Goal: Transaction & Acquisition: Purchase product/service

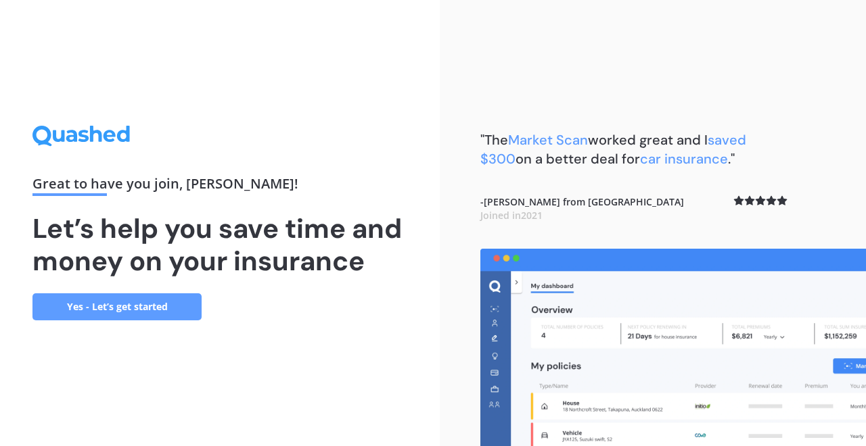
click at [164, 312] on link "Yes - Let’s get started" at bounding box center [116, 306] width 169 height 27
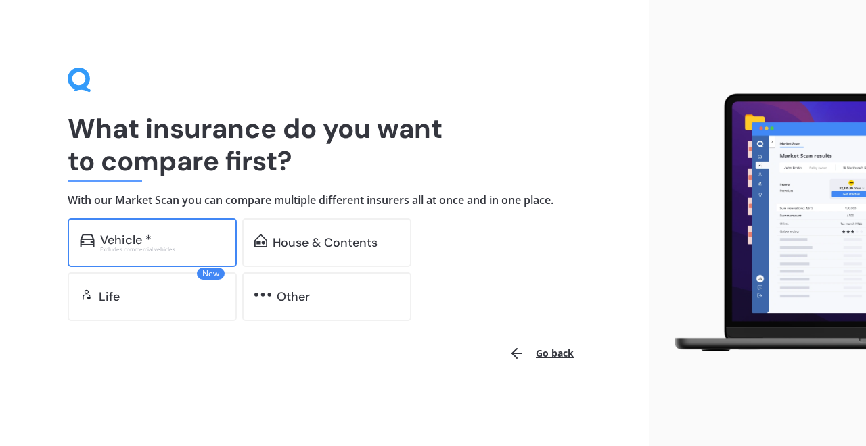
click at [195, 244] on div "Vehicle *" at bounding box center [162, 240] width 124 height 14
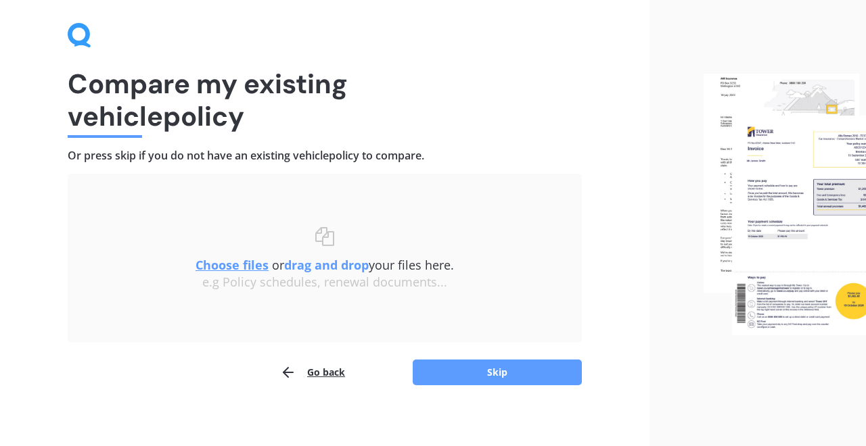
scroll to position [51, 0]
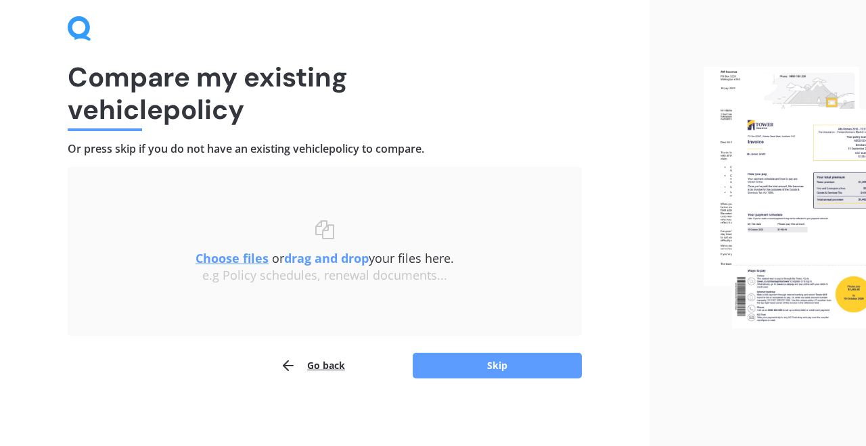
click at [242, 263] on u "Choose files" at bounding box center [231, 258] width 73 height 16
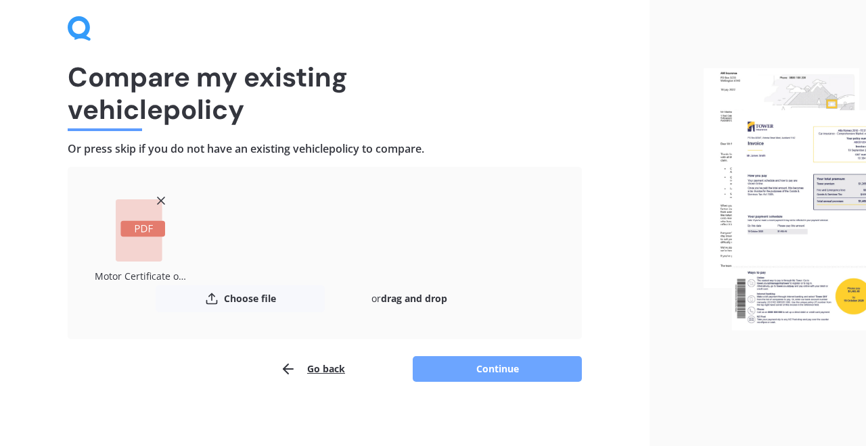
click at [492, 372] on button "Continue" at bounding box center [497, 369] width 169 height 26
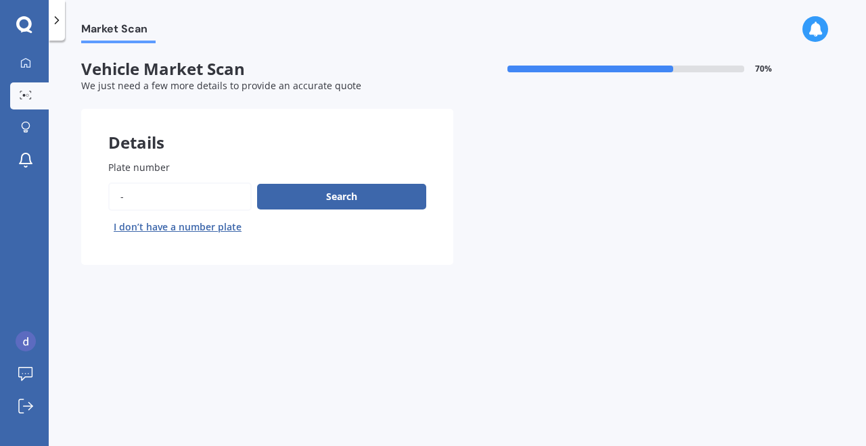
click at [214, 197] on input "Plate number" at bounding box center [179, 197] width 143 height 28
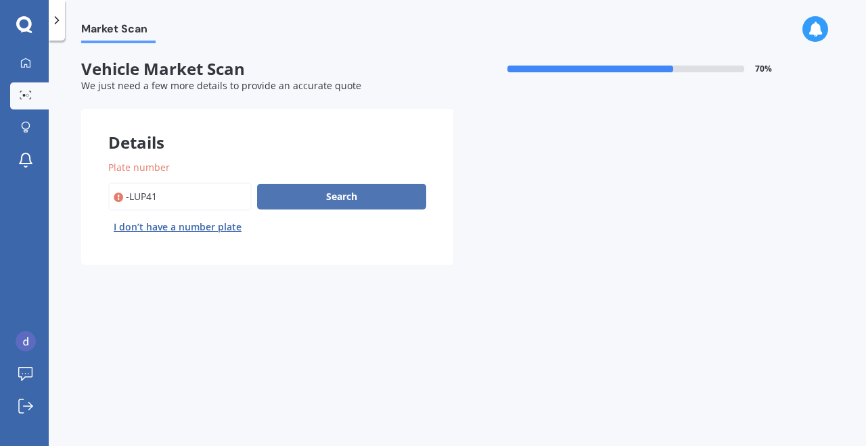
click at [298, 206] on button "Search" at bounding box center [341, 197] width 169 height 26
click at [181, 198] on input "Plate number" at bounding box center [179, 197] width 143 height 28
click at [122, 198] on icon at bounding box center [118, 198] width 9 height 14
click at [128, 199] on input "Plate number" at bounding box center [179, 197] width 143 height 28
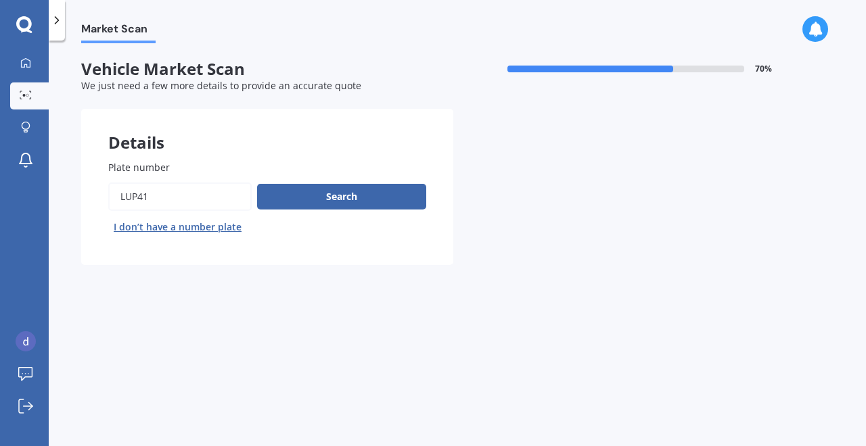
click at [183, 196] on input "Plate number" at bounding box center [179, 197] width 143 height 28
type input "lup411"
click at [307, 200] on button "Search" at bounding box center [341, 197] width 169 height 26
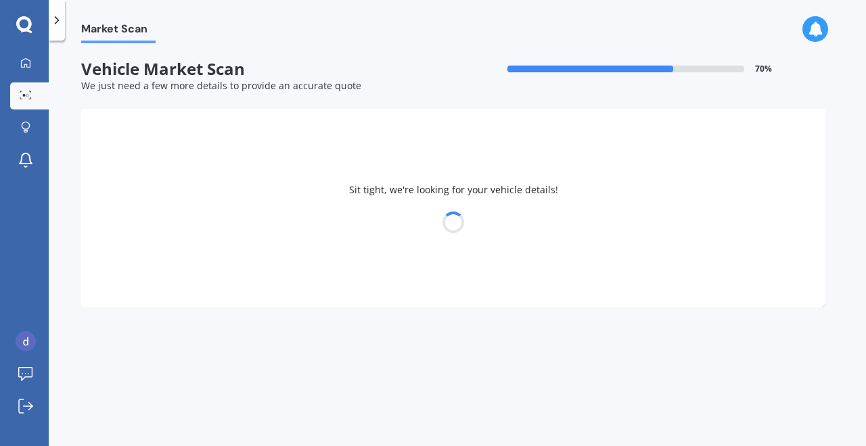
select select "MAZDA"
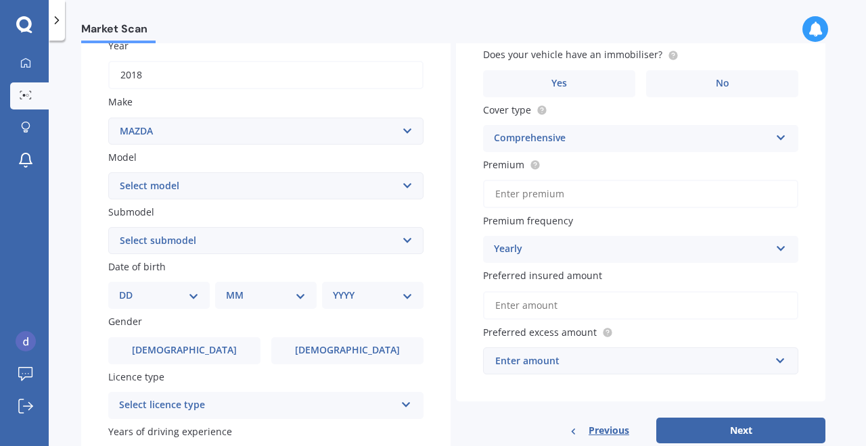
scroll to position [206, 0]
click at [353, 181] on select "Select model 121 2 3 323 323 / Familia 6 626 929 Atenza Autozam Axela AZ3 B2000…" at bounding box center [265, 184] width 315 height 27
select select "3"
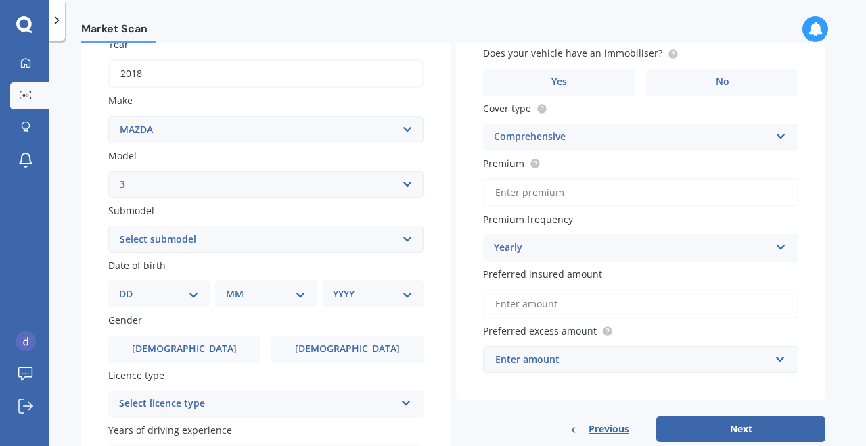
click at [294, 245] on select "Select submodel (all other) 2.0 GLX 2.0GSX Hatch MPS 2.3 6MT MPS Turbo SP22 LTD…" at bounding box center [265, 239] width 315 height 27
click at [202, 298] on div "DD 01 02 03 04 05 06 07 08 09 10 11 12 13 14 15 16 17 18 19 20 21 22 23 24 25 2…" at bounding box center [158, 294] width 101 height 27
click at [195, 293] on select "DD 01 02 03 04 05 06 07 08 09 10 11 12 13 14 15 16 17 18 19 20 21 22 23 24 25 2…" at bounding box center [159, 294] width 80 height 15
select select "11"
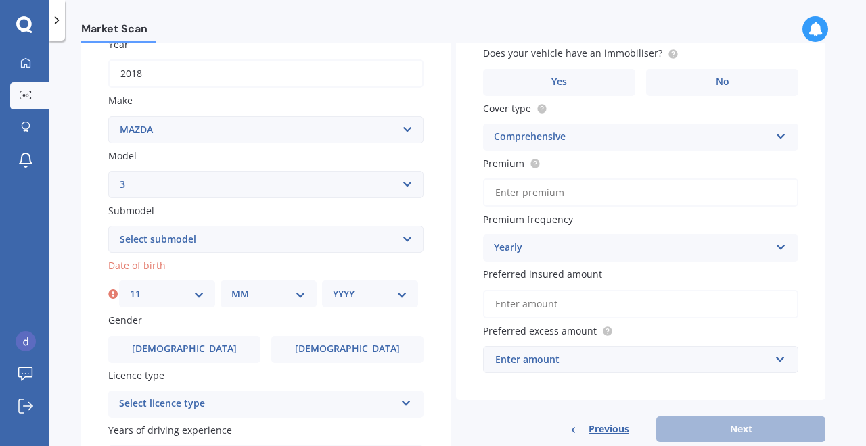
click at [256, 291] on select "MM 01 02 03 04 05 06 07 08 09 10 11 12" at bounding box center [268, 294] width 74 height 15
select select "08"
click at [344, 302] on div "YYYY 2025 2024 2023 2022 2021 2020 2019 2018 2017 2016 2015 2014 2013 2012 2011…" at bounding box center [370, 294] width 96 height 27
click at [377, 293] on select "YYYY 2025 2024 2023 2022 2021 2020 2019 2018 2017 2016 2015 2014 2013 2012 2011…" at bounding box center [370, 294] width 74 height 15
select select "1996"
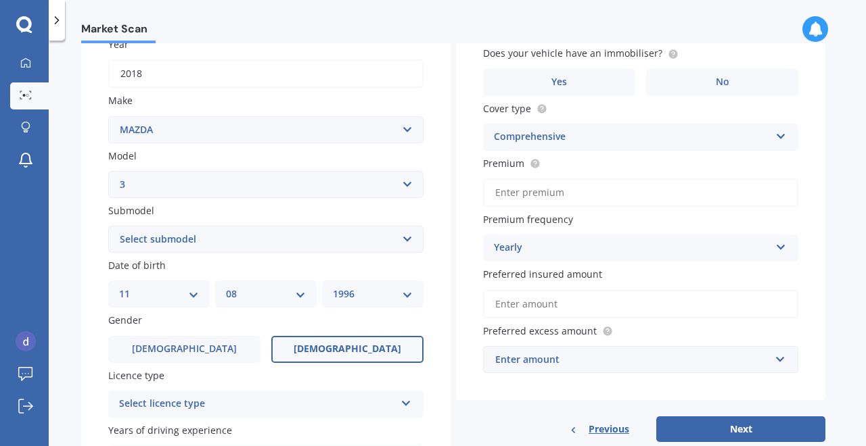
click at [358, 345] on span "[DEMOGRAPHIC_DATA]" at bounding box center [347, 349] width 108 height 11
click at [0, 0] on input "[DEMOGRAPHIC_DATA]" at bounding box center [0, 0] width 0 height 0
click at [304, 394] on div "Select licence type NZ Full NZ Restricted NZ Learners [GEOGRAPHIC_DATA] [GEOGRA…" at bounding box center [265, 404] width 315 height 27
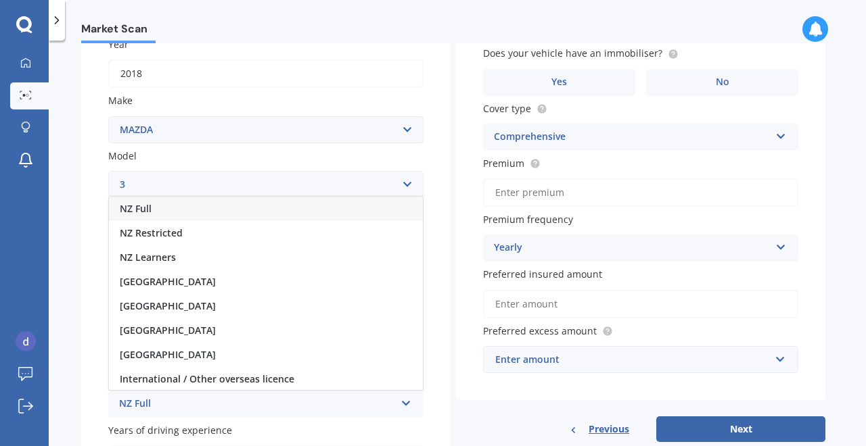
click at [281, 217] on div "NZ Full" at bounding box center [266, 209] width 314 height 24
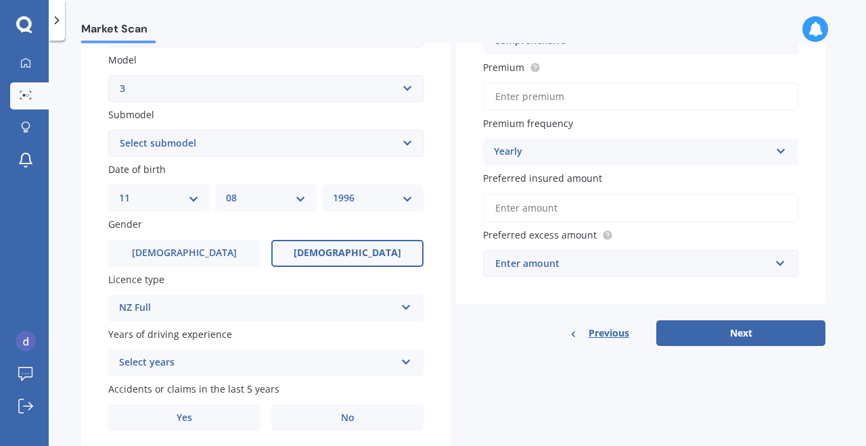
scroll to position [319, 0]
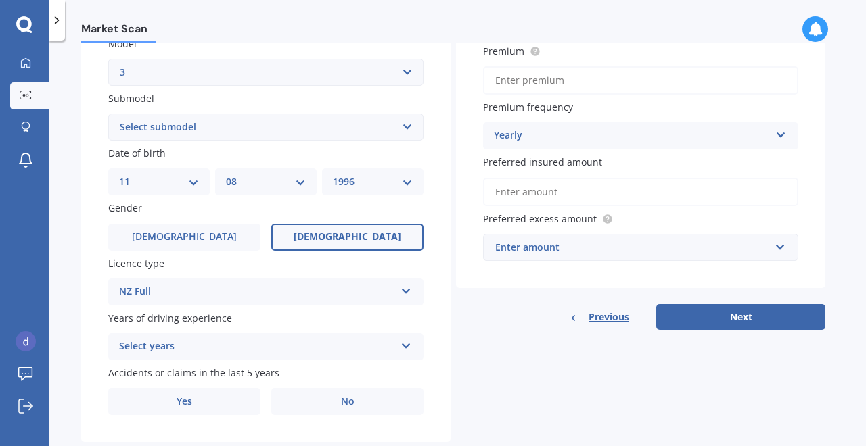
click at [291, 348] on div "Select years" at bounding box center [257, 347] width 276 height 16
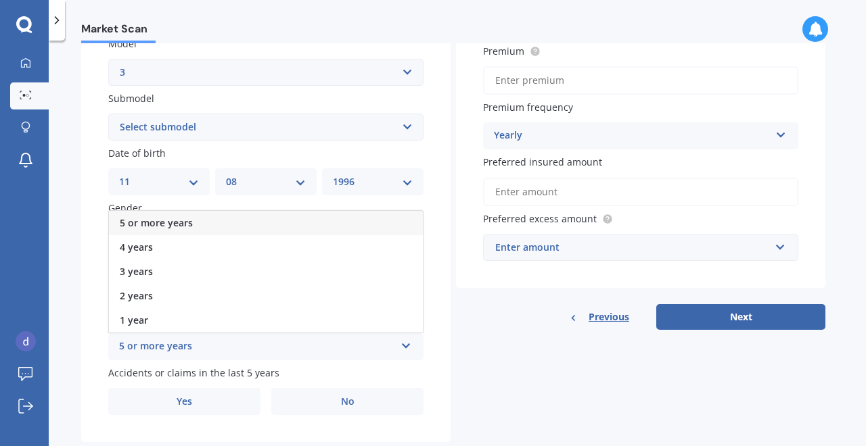
click at [283, 222] on div "5 or more years" at bounding box center [266, 223] width 314 height 24
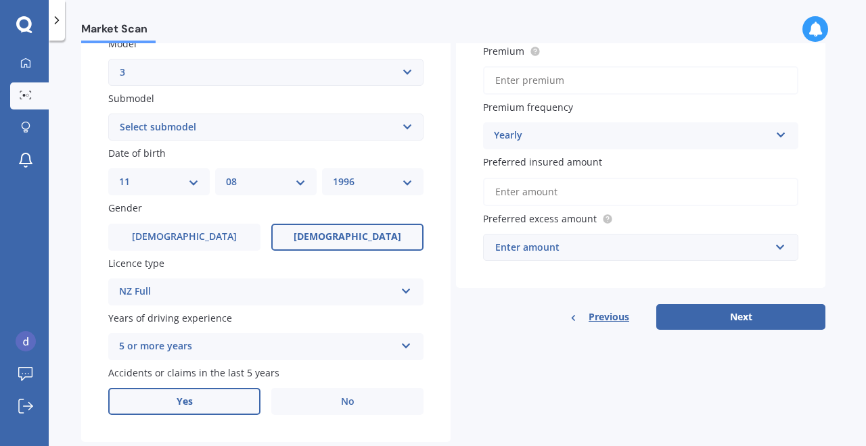
click at [250, 404] on label "Yes" at bounding box center [184, 401] width 152 height 27
click at [0, 0] on input "Yes" at bounding box center [0, 0] width 0 height 0
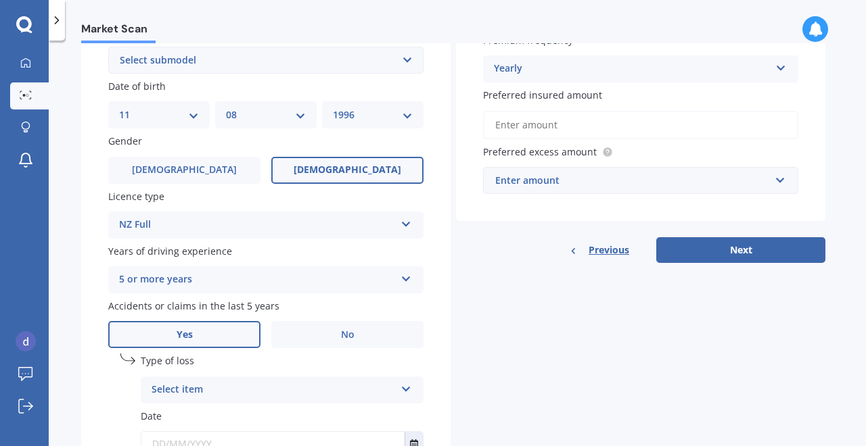
scroll to position [386, 0]
click at [245, 391] on div "Select item" at bounding box center [272, 389] width 243 height 16
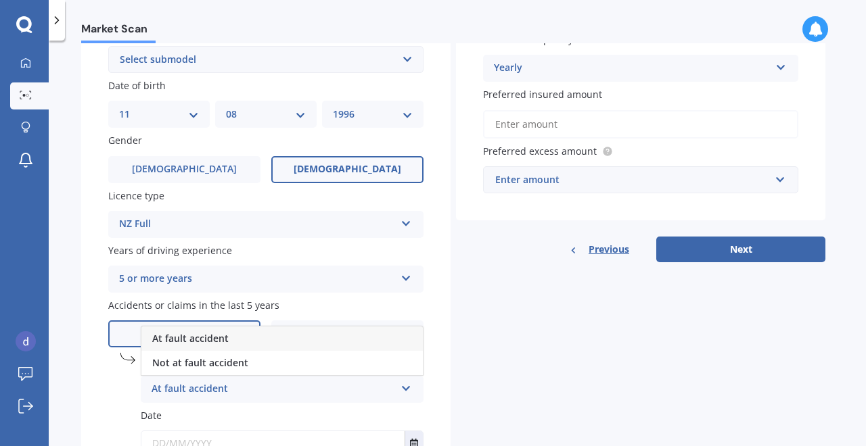
click at [252, 339] on div "At fault accident" at bounding box center [281, 339] width 281 height 24
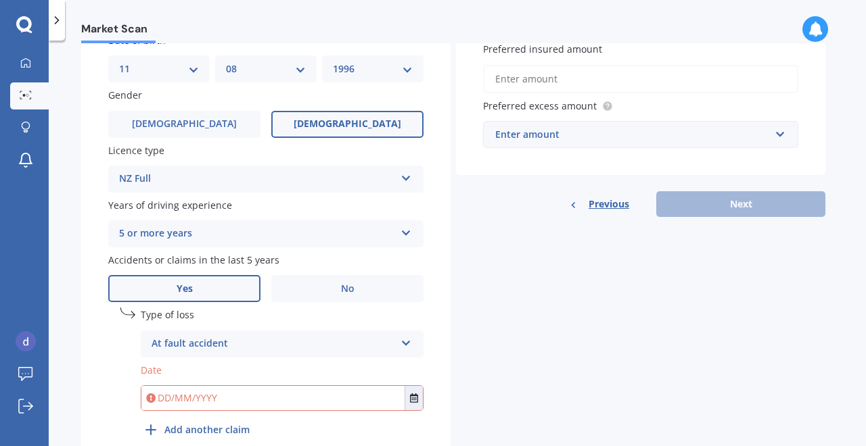
scroll to position [450, 0]
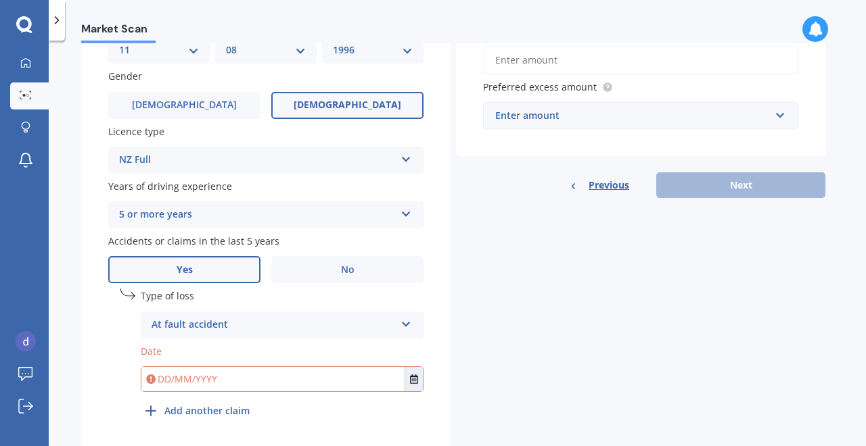
click at [160, 377] on input "text" at bounding box center [272, 379] width 263 height 24
type input "1"
type input "2022"
click at [490, 359] on div "Details Plate number Search I don’t have a number plate Year [DATE] Make Select…" at bounding box center [453, 57] width 744 height 799
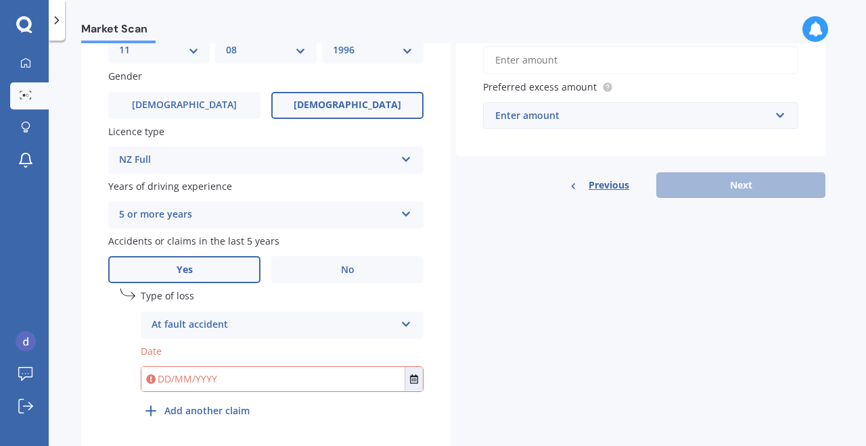
click at [163, 381] on input "text" at bounding box center [272, 379] width 263 height 24
type input "[DATE]"
click at [541, 321] on div "Details Plate number Search I don’t have a number plate Year [DATE] Make Select…" at bounding box center [453, 57] width 744 height 799
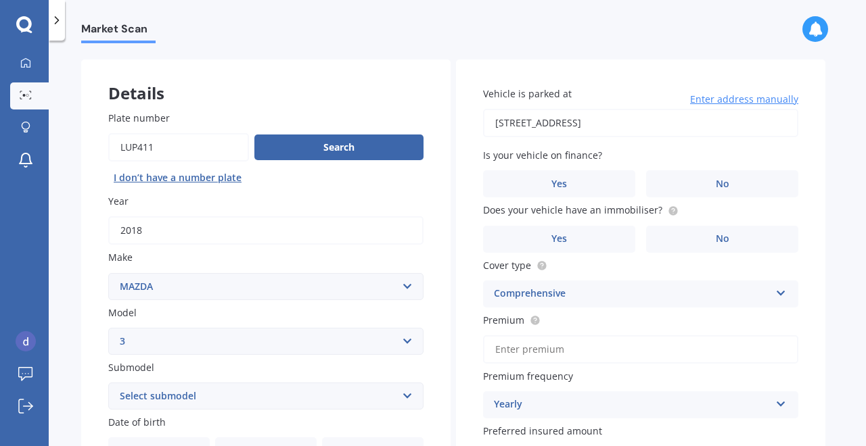
scroll to position [48, 0]
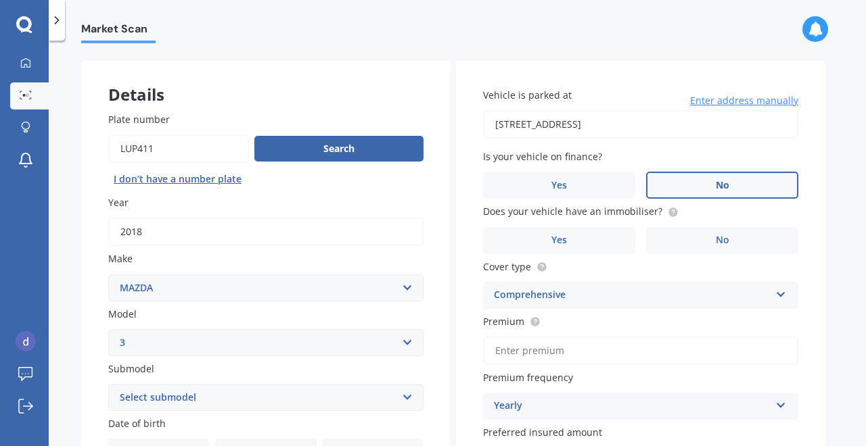
click at [686, 187] on label "No" at bounding box center [722, 185] width 152 height 27
click at [0, 0] on input "No" at bounding box center [0, 0] width 0 height 0
click at [703, 241] on label "No" at bounding box center [722, 240] width 152 height 27
click at [0, 0] on input "No" at bounding box center [0, 0] width 0 height 0
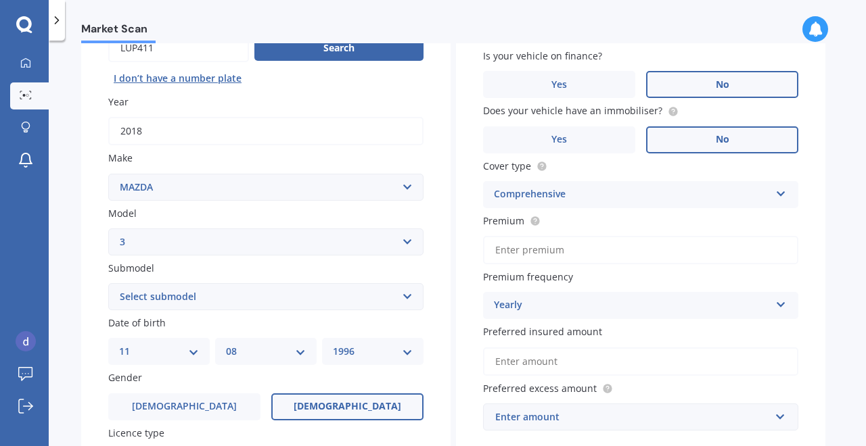
scroll to position [183, 0]
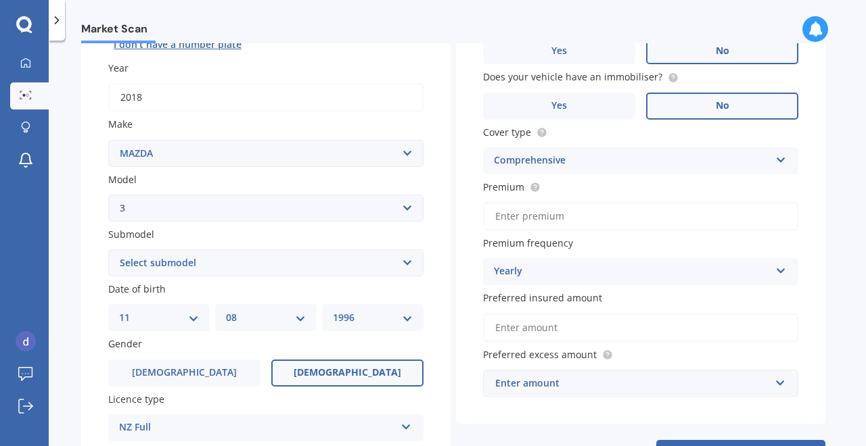
click at [619, 270] on div "Yearly" at bounding box center [632, 272] width 276 height 16
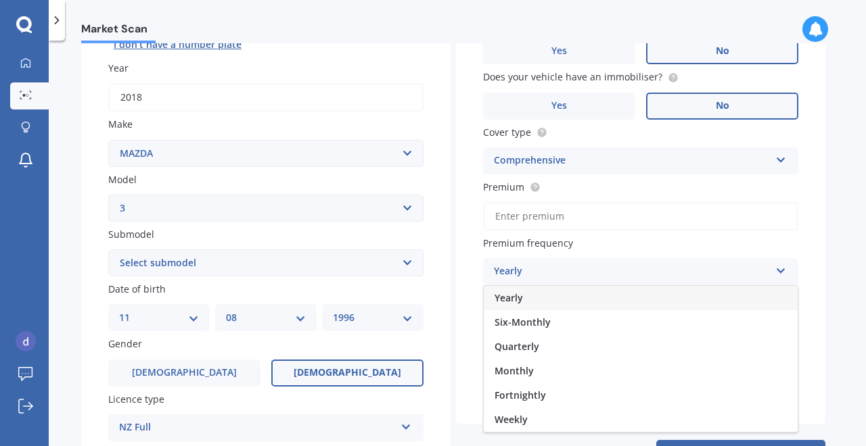
click at [619, 270] on div "Yearly" at bounding box center [632, 272] width 276 height 16
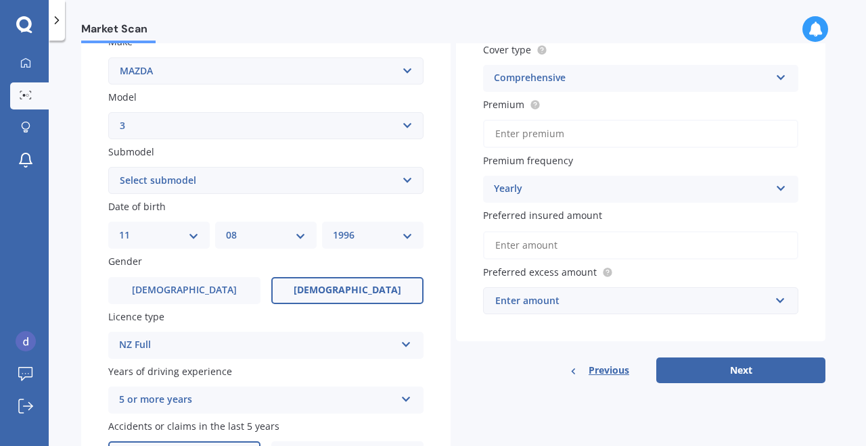
scroll to position [261, 0]
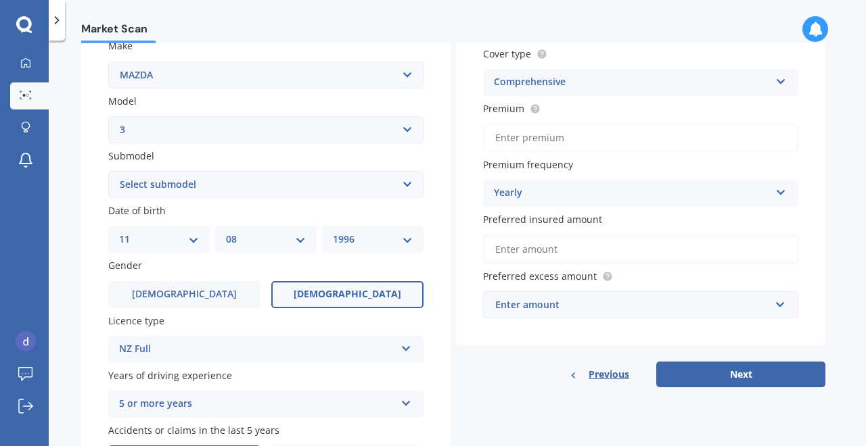
click at [569, 257] on input "Preferred insured amount" at bounding box center [640, 249] width 315 height 28
click at [596, 362] on div "Previous" at bounding box center [599, 375] width 60 height 26
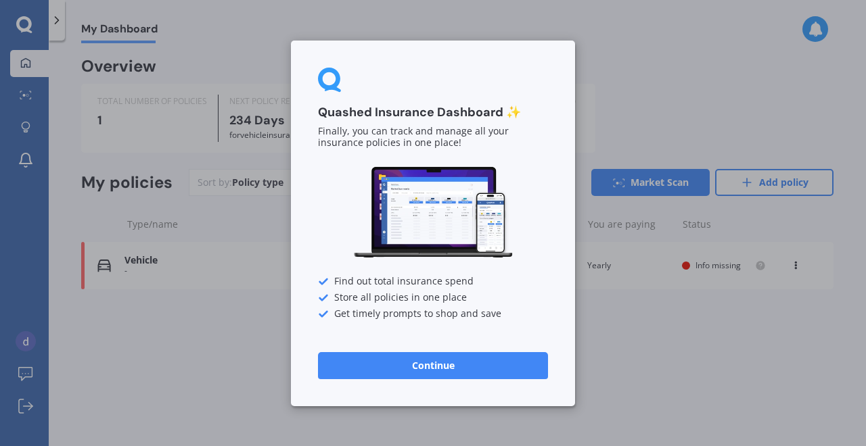
click at [428, 369] on button "Continue" at bounding box center [433, 365] width 230 height 27
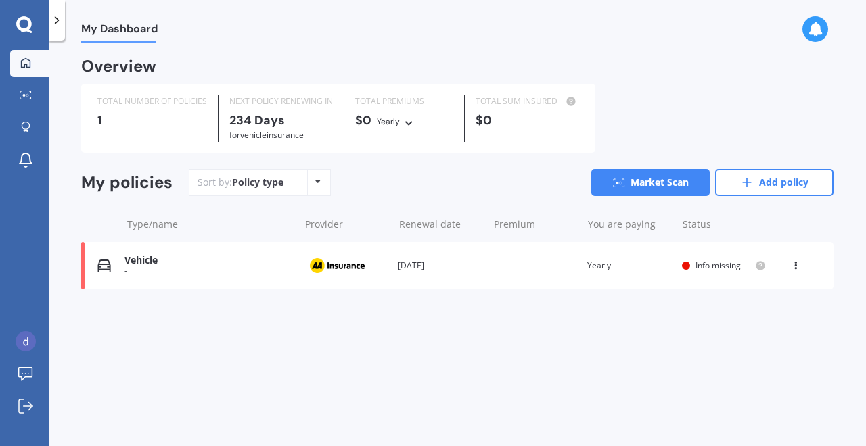
click at [799, 266] on icon at bounding box center [795, 263] width 9 height 8
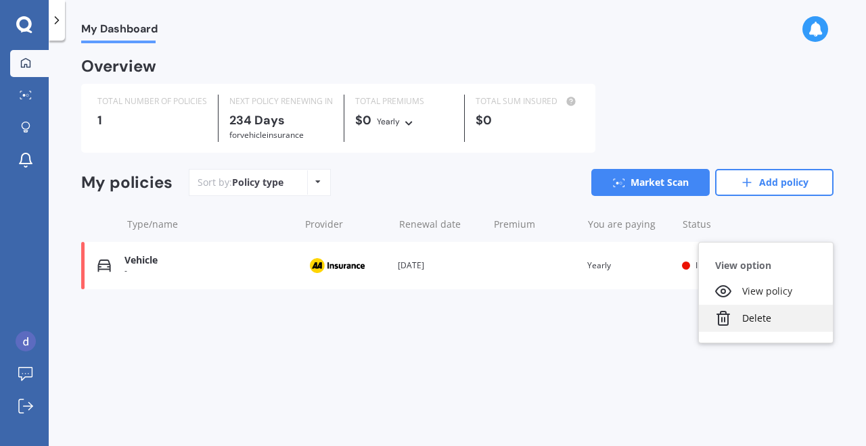
click at [745, 319] on div "Delete" at bounding box center [766, 318] width 134 height 27
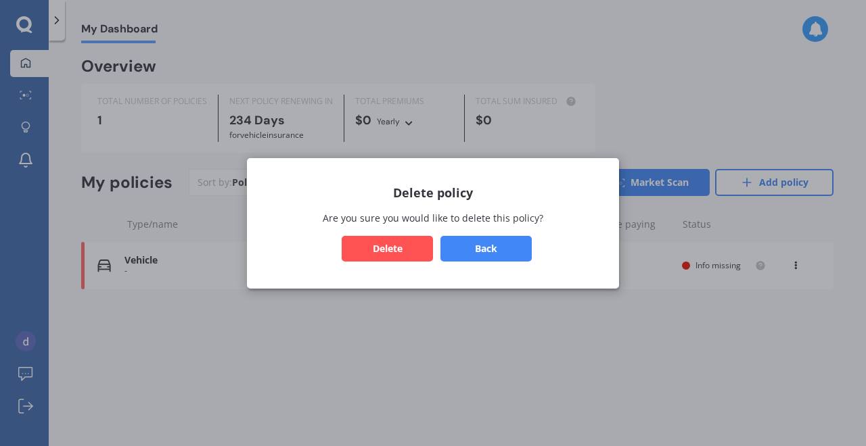
click at [402, 248] on button "Delete" at bounding box center [387, 248] width 91 height 26
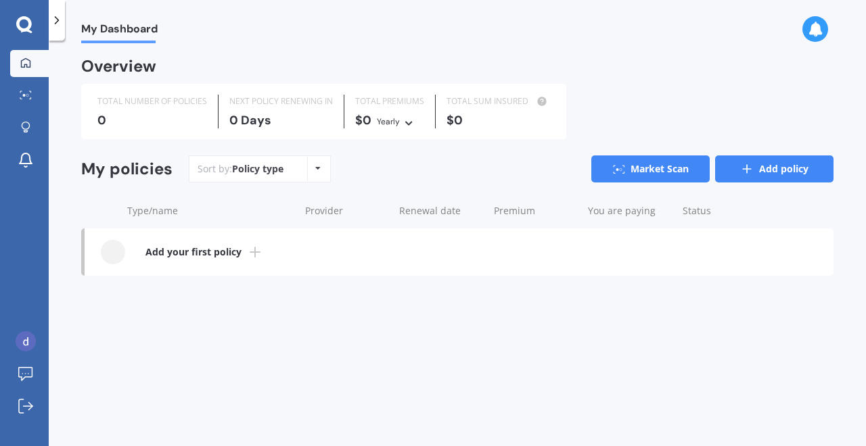
click at [769, 175] on link "Add policy" at bounding box center [774, 169] width 118 height 27
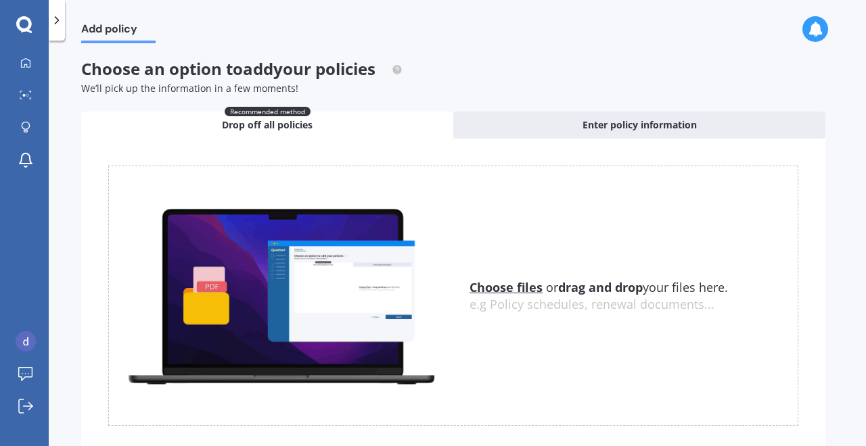
click at [503, 287] on u "Choose files" at bounding box center [505, 287] width 73 height 16
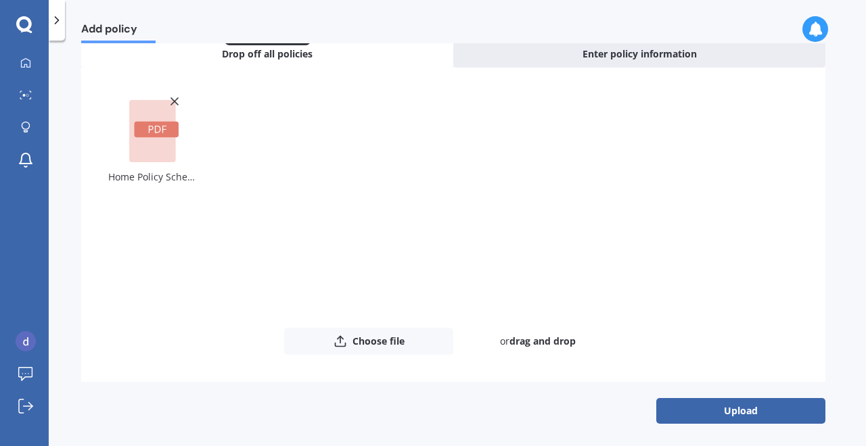
scroll to position [72, 0]
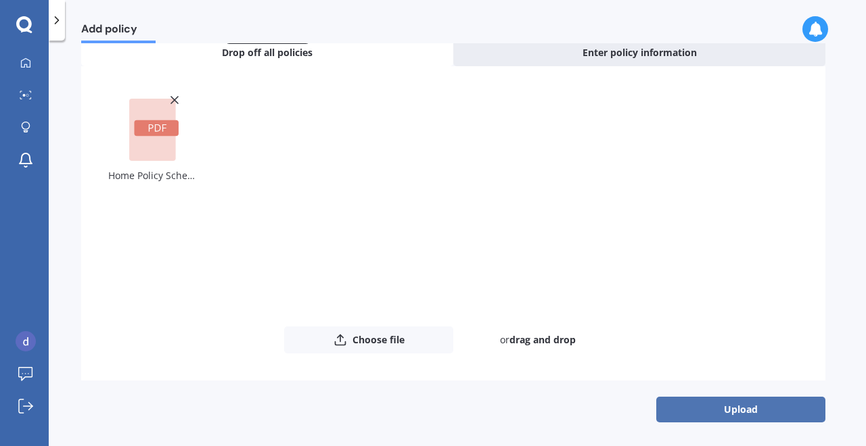
click at [724, 409] on button "Upload" at bounding box center [740, 410] width 169 height 26
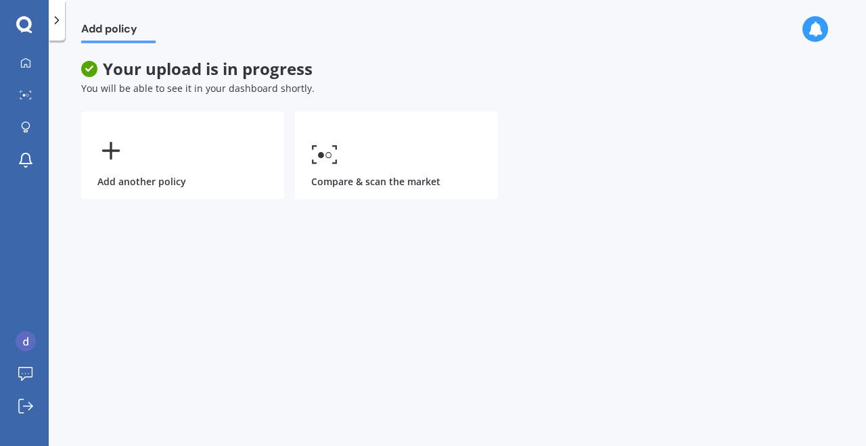
scroll to position [0, 0]
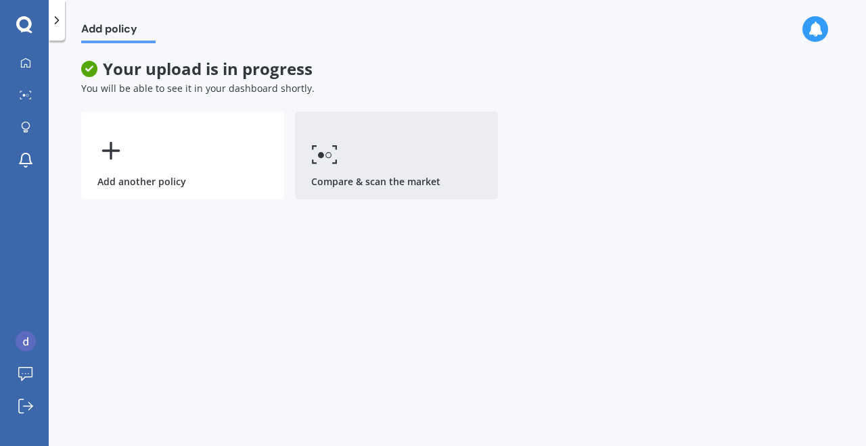
click at [375, 151] on link "Compare & scan the market" at bounding box center [396, 156] width 203 height 88
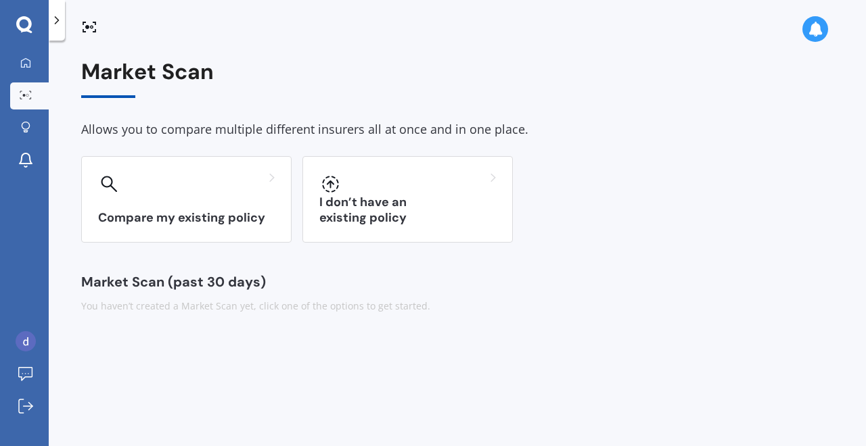
click at [263, 323] on div "Market Scan Allows you to compare multiple different insurers all at once and i…" at bounding box center [457, 246] width 817 height 406
click at [287, 130] on div "Allows you to compare multiple different insurers all at once and in one place." at bounding box center [457, 130] width 752 height 20
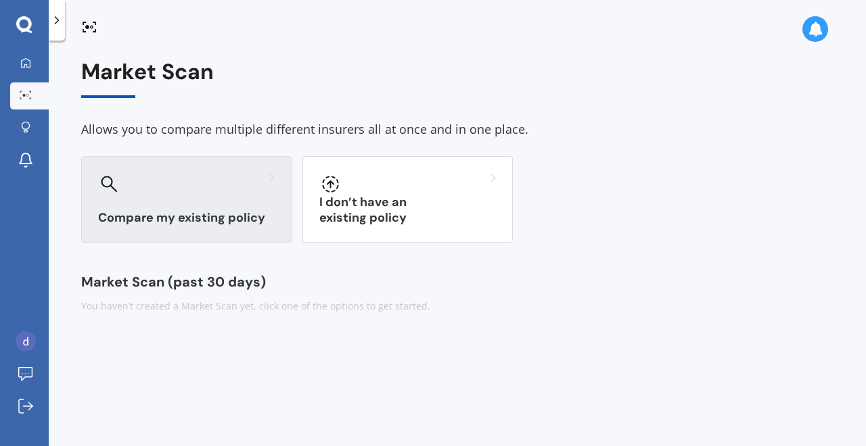
click at [179, 200] on div "Compare my existing policy" at bounding box center [186, 199] width 210 height 87
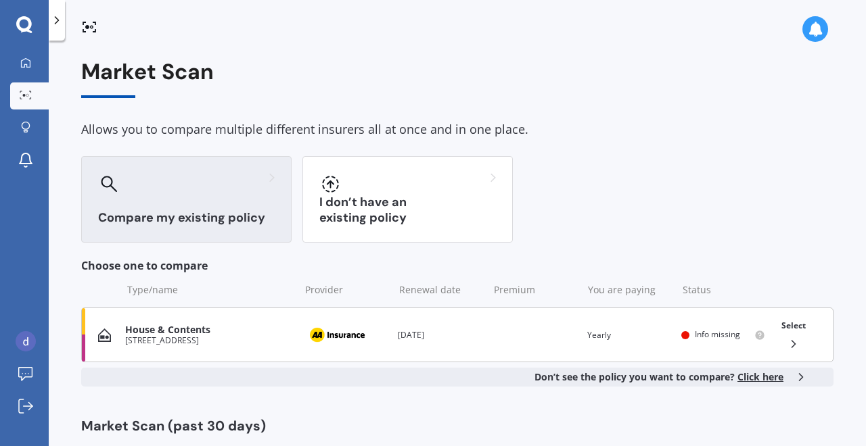
scroll to position [34, 0]
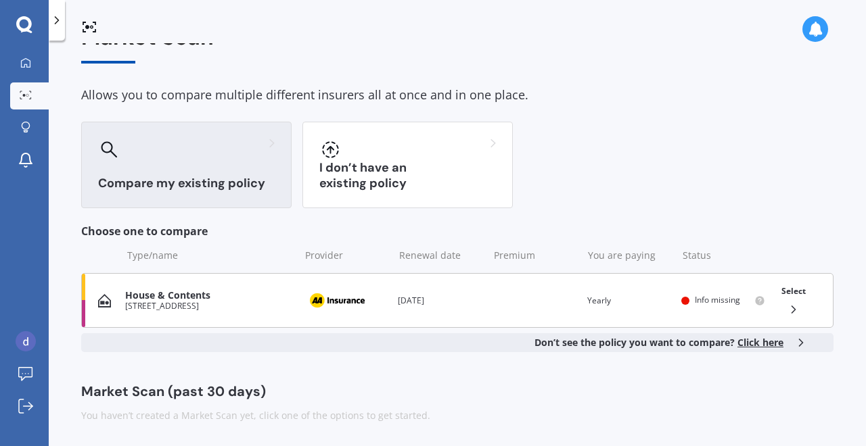
click at [695, 300] on span "Info missing" at bounding box center [717, 299] width 45 height 11
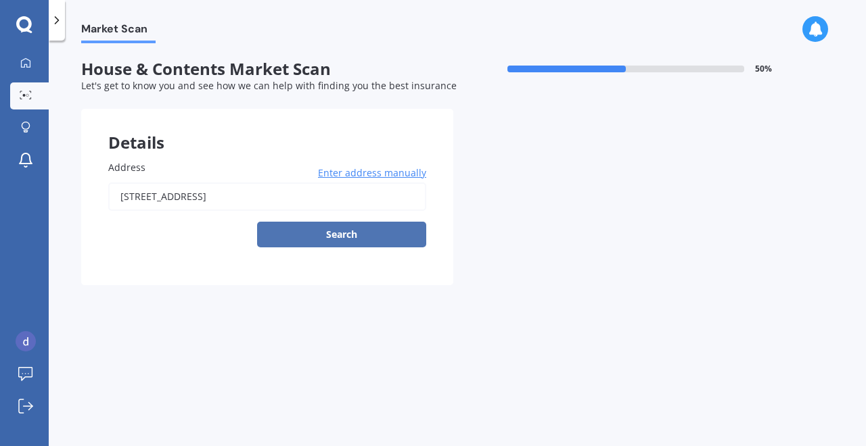
click at [350, 235] on button "Search" at bounding box center [341, 235] width 169 height 26
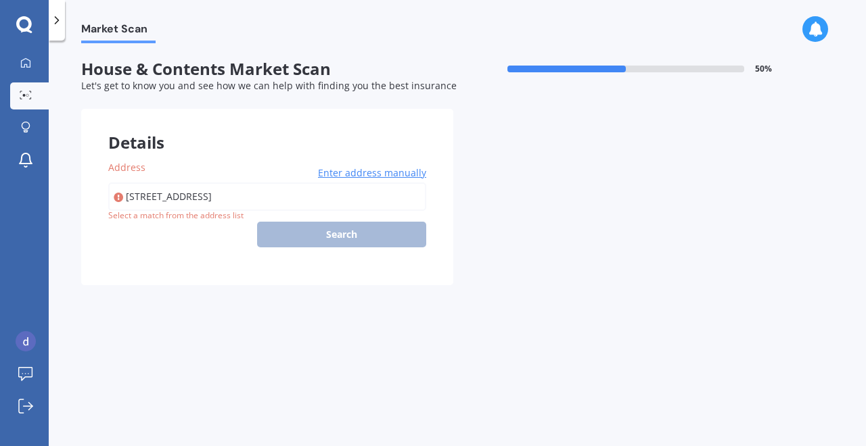
type input "[STREET_ADDRESS]"
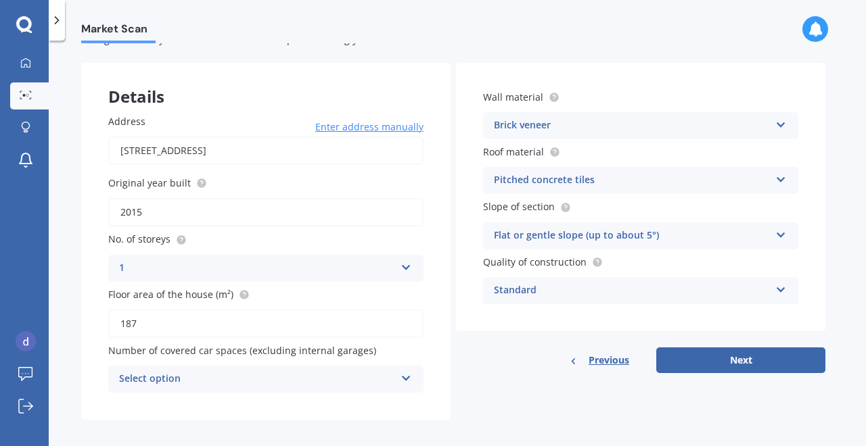
scroll to position [54, 0]
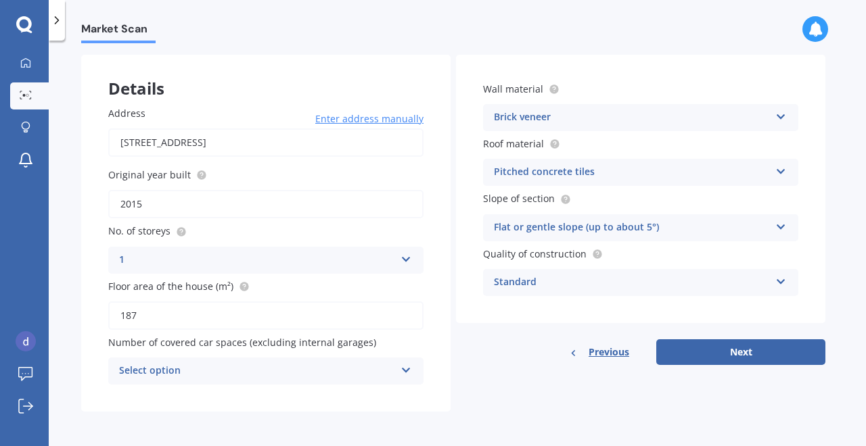
click at [334, 374] on div "Select option" at bounding box center [257, 371] width 276 height 16
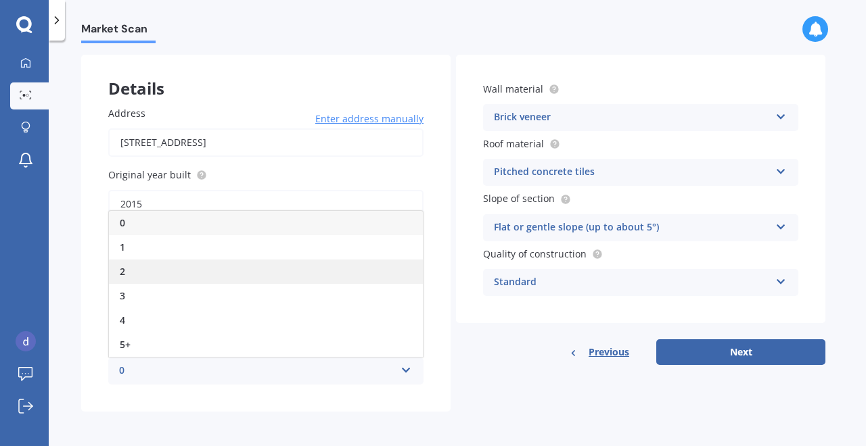
click at [327, 281] on div "2" at bounding box center [266, 272] width 314 height 24
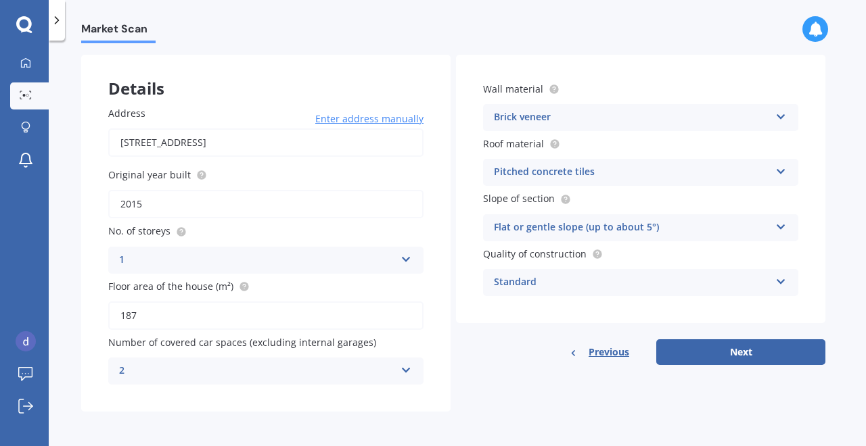
click at [297, 371] on div "2" at bounding box center [257, 371] width 276 height 16
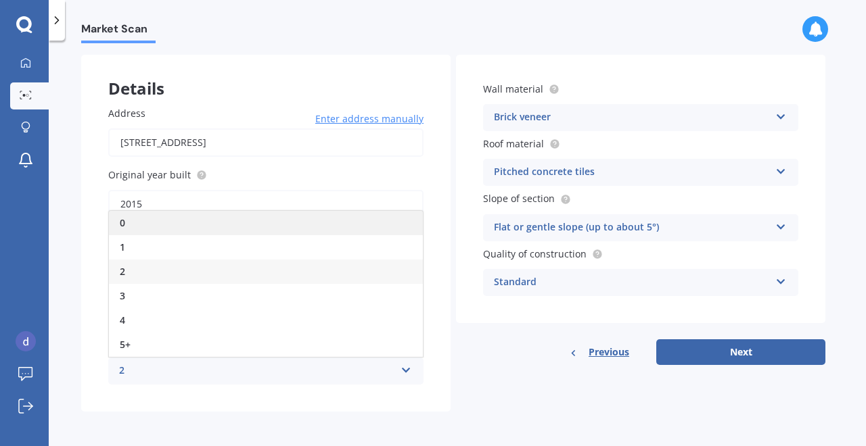
click at [273, 234] on div "0" at bounding box center [266, 223] width 314 height 24
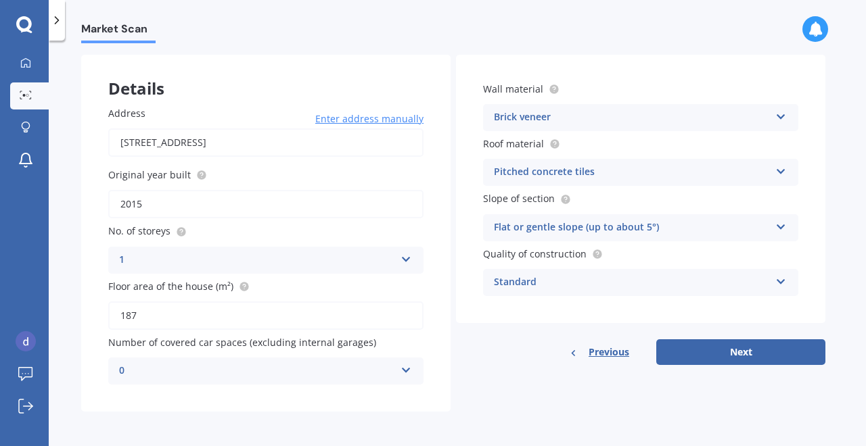
click at [605, 229] on div "Flat or gentle slope (up to about 5°)" at bounding box center [632, 228] width 276 height 16
click at [851, 229] on div "Market Scan House & Contents Market Scan 50 % Let's get to know you and see how…" at bounding box center [457, 246] width 817 height 406
click at [728, 351] on button "Next" at bounding box center [740, 352] width 169 height 26
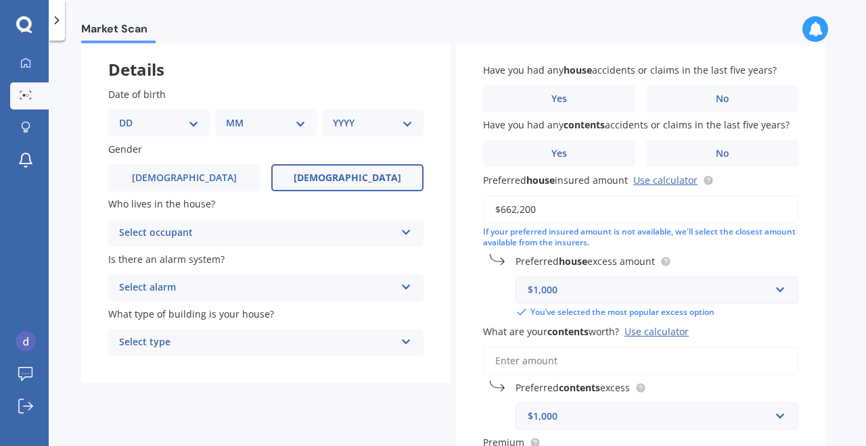
scroll to position [78, 0]
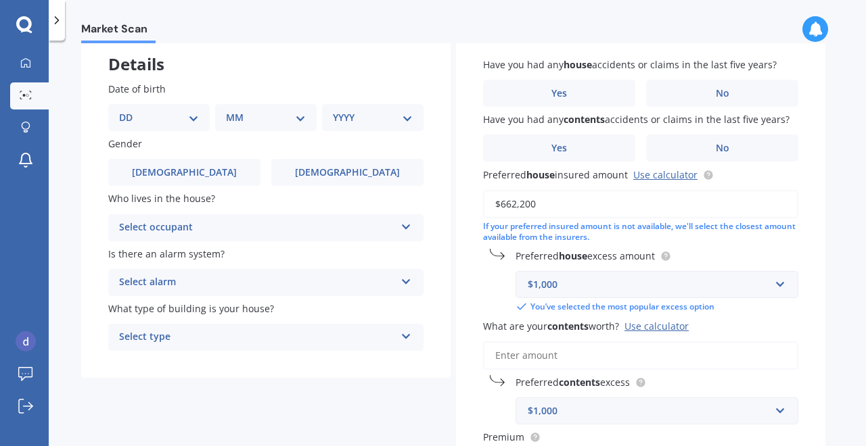
click at [585, 285] on div "$1,000" at bounding box center [648, 284] width 242 height 15
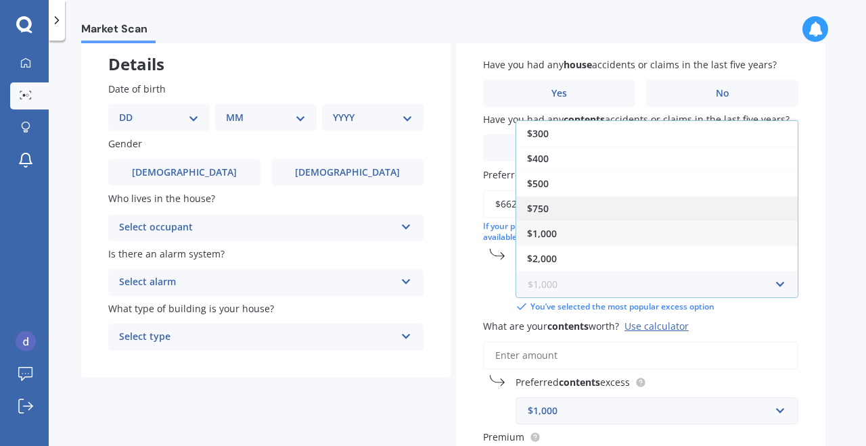
scroll to position [22, 0]
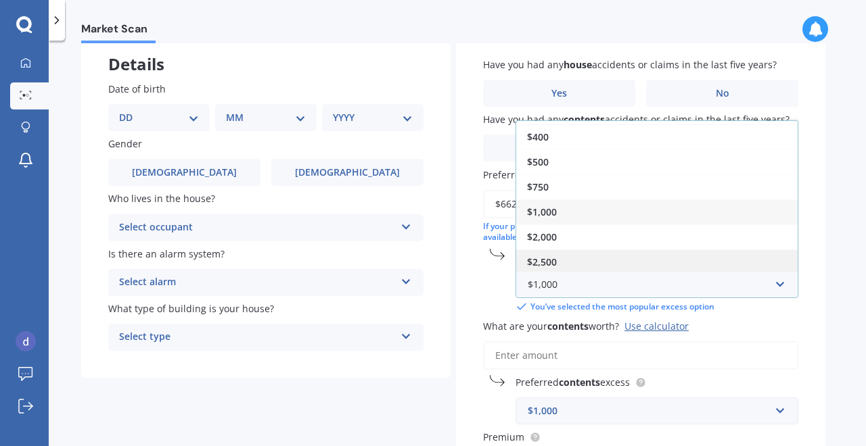
click at [605, 266] on div "$2,500" at bounding box center [656, 262] width 281 height 25
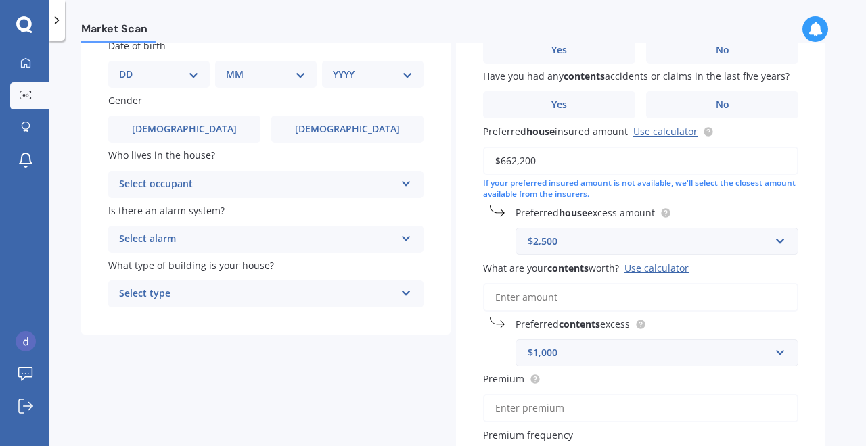
scroll to position [126, 0]
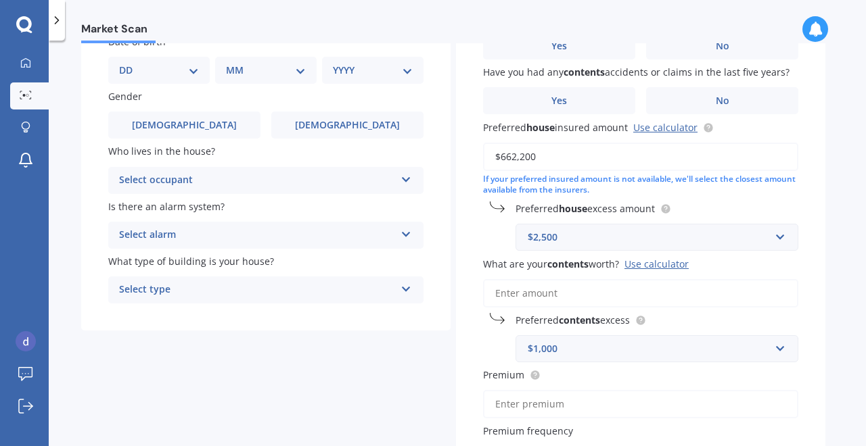
click at [596, 300] on input "What are your contents worth? Use calculator" at bounding box center [640, 293] width 315 height 28
click at [598, 350] on div "$1,000" at bounding box center [648, 349] width 242 height 15
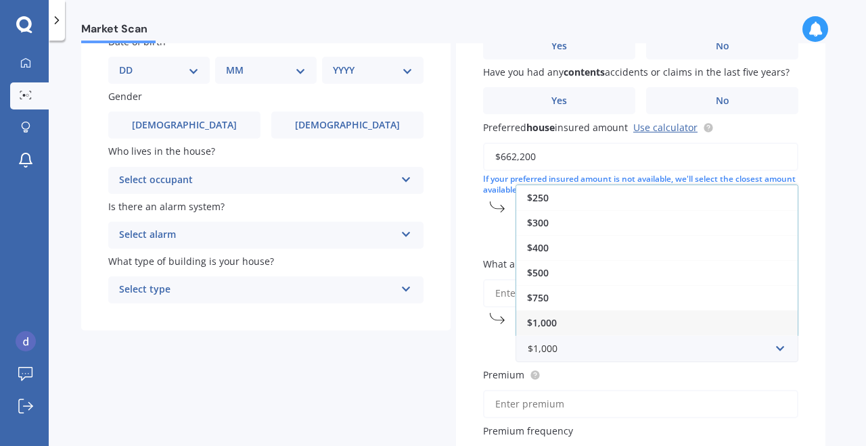
click at [454, 350] on div "Details Date of birth DD 01 02 03 04 05 06 07 08 09 10 11 12 13 14 15 16 17 18 …" at bounding box center [453, 290] width 744 height 615
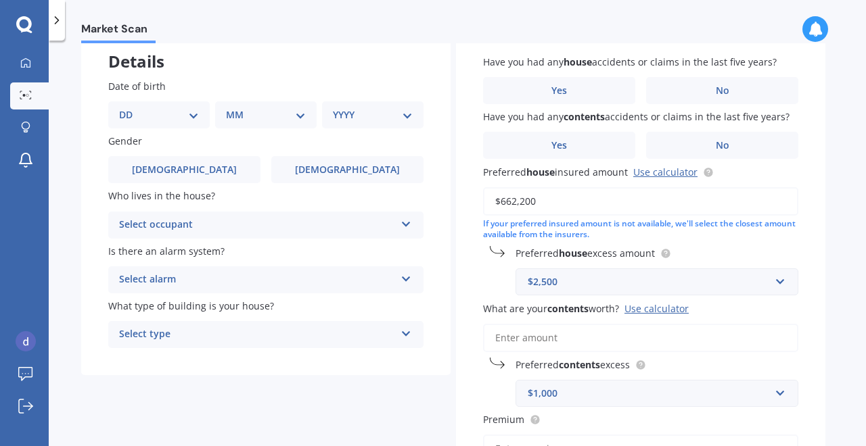
scroll to position [80, 0]
click at [188, 116] on select "DD 01 02 03 04 05 06 07 08 09 10 11 12 13 14 15 16 17 18 19 20 21 22 23 24 25 2…" at bounding box center [159, 115] width 80 height 15
select select "11"
click at [281, 116] on select "MM 01 02 03 04 05 06 07 08 09 10 11 12" at bounding box center [268, 115] width 74 height 15
select select "08"
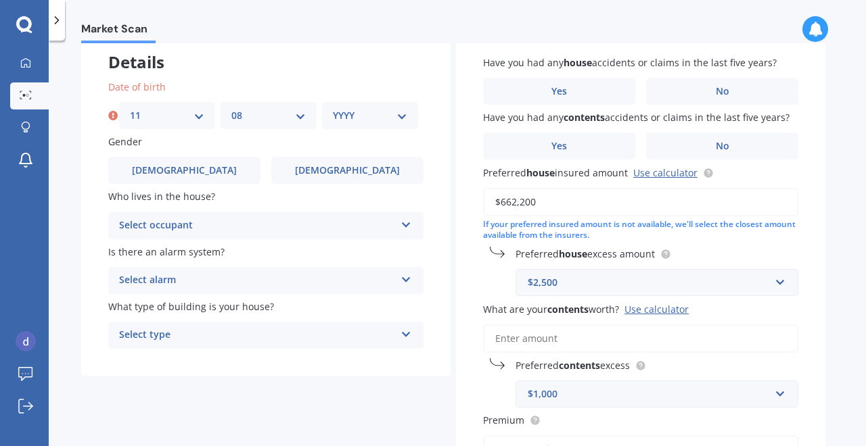
click at [375, 108] on select "YYYY 2009 2008 2007 2006 2005 2004 2003 2002 2001 2000 1999 1998 1997 1996 1995…" at bounding box center [370, 115] width 74 height 15
select select "1996"
click at [317, 175] on label "[DEMOGRAPHIC_DATA]" at bounding box center [347, 170] width 152 height 27
click at [0, 0] on input "[DEMOGRAPHIC_DATA]" at bounding box center [0, 0] width 0 height 0
click at [292, 229] on div "Select occupant" at bounding box center [257, 226] width 276 height 16
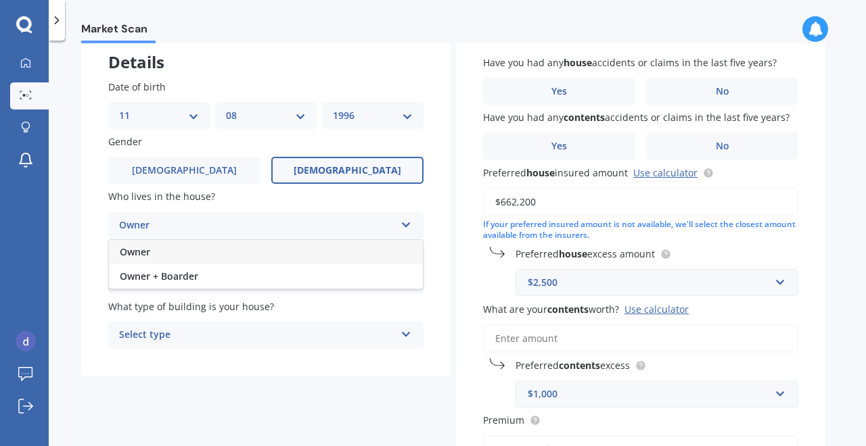
click at [287, 258] on div "Owner" at bounding box center [266, 252] width 314 height 24
click at [291, 278] on div "Select alarm" at bounding box center [257, 281] width 276 height 16
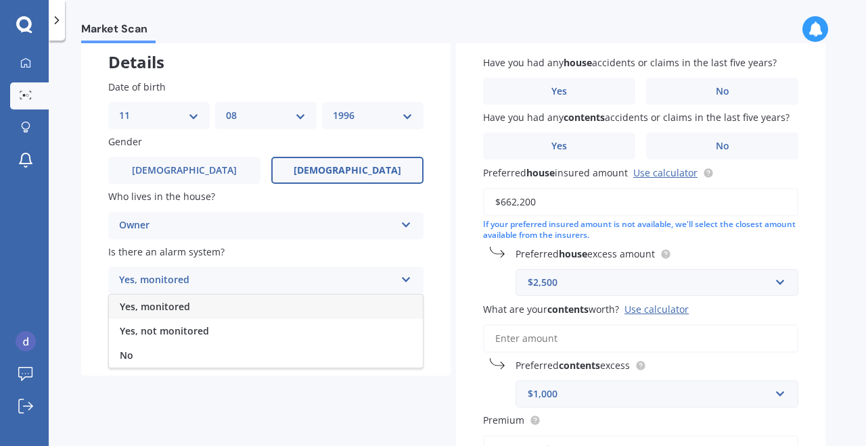
click at [283, 305] on div "Yes, monitored" at bounding box center [266, 307] width 314 height 24
click at [298, 279] on div "Yes, monitored" at bounding box center [257, 281] width 276 height 16
click at [308, 333] on div "Yes, not monitored" at bounding box center [266, 331] width 314 height 24
click at [308, 334] on div "Select type" at bounding box center [257, 335] width 276 height 16
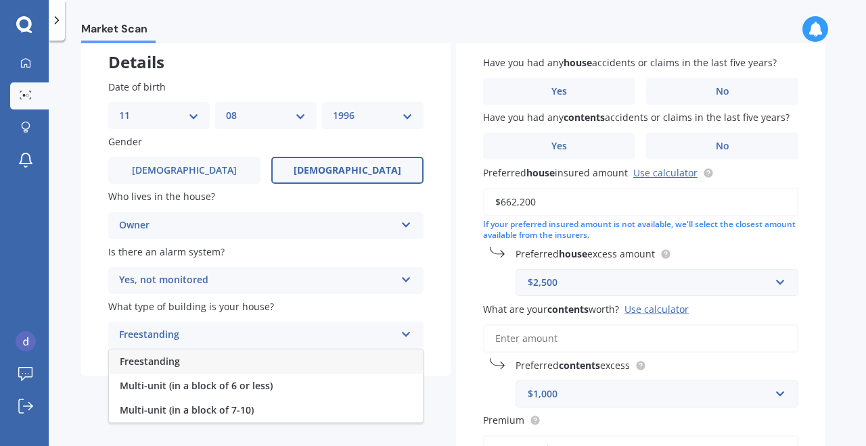
click at [310, 367] on div "Freestanding" at bounding box center [266, 362] width 314 height 24
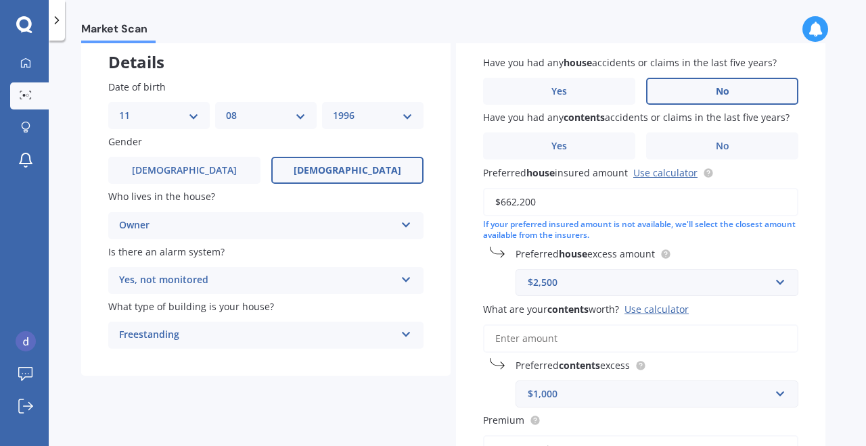
click at [690, 93] on label "No" at bounding box center [722, 91] width 152 height 27
click at [0, 0] on input "No" at bounding box center [0, 0] width 0 height 0
click at [715, 146] on span "No" at bounding box center [722, 146] width 14 height 11
click at [0, 0] on input "No" at bounding box center [0, 0] width 0 height 0
click at [77, 302] on div "Market Scan House & Contents Market Scan 70 % Let's get to know you and see how…" at bounding box center [457, 246] width 817 height 406
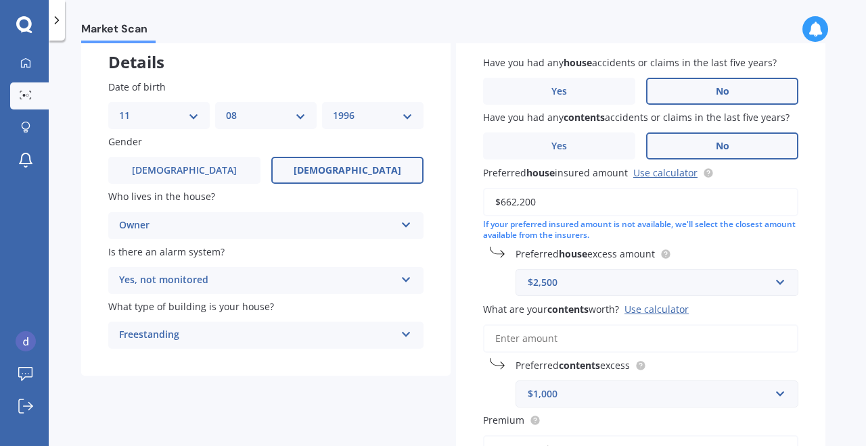
scroll to position [124, 0]
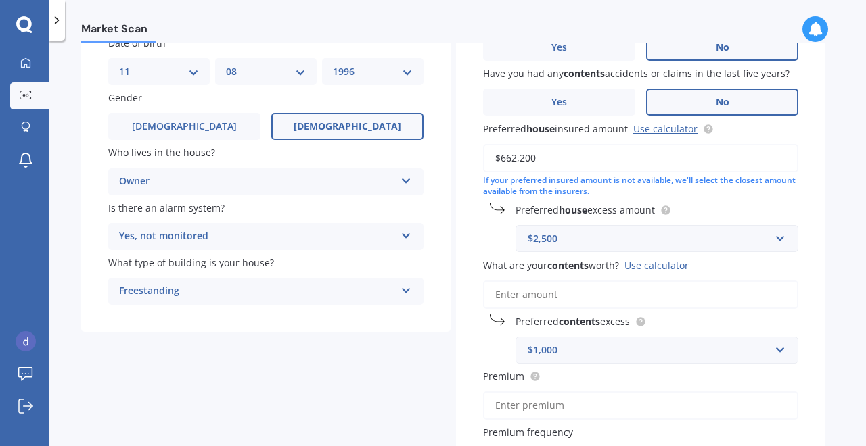
click at [528, 290] on input "What are your contents worth? Use calculator" at bounding box center [640, 295] width 315 height 28
click at [664, 265] on div "Use calculator" at bounding box center [656, 265] width 64 height 13
click at [664, 281] on input "What are your contents worth? Use calculator" at bounding box center [640, 295] width 315 height 28
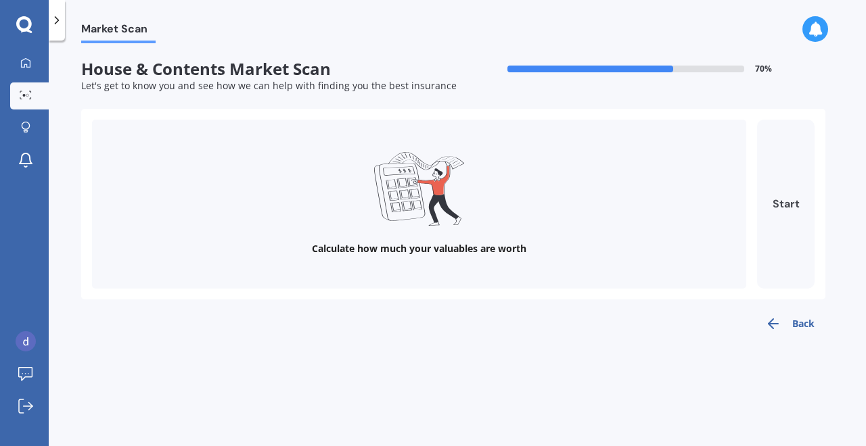
click at [787, 200] on button "Start" at bounding box center [785, 204] width 57 height 169
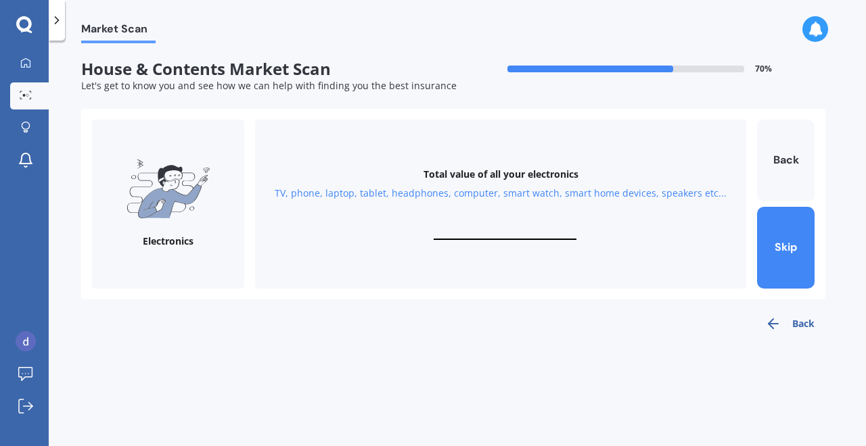
click at [507, 237] on input "text" at bounding box center [504, 233] width 143 height 13
type input "$1"
type input "$25,000"
click at [791, 255] on button "Next" at bounding box center [785, 248] width 57 height 82
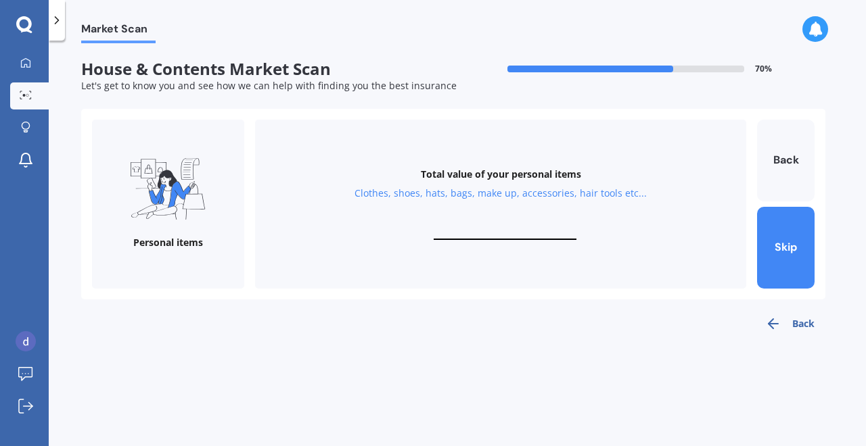
click at [482, 196] on div "Clothes, shoes, hats, bags, make up, accessories, hair tools etc..." at bounding box center [500, 194] width 292 height 14
click at [536, 196] on div "Clothes, shoes, hats, bags, make up, accessories, hair tools etc..." at bounding box center [500, 194] width 292 height 14
click at [523, 230] on input "text" at bounding box center [504, 233] width 143 height 13
type input "$5,000"
click at [803, 248] on button "Next" at bounding box center [785, 248] width 57 height 82
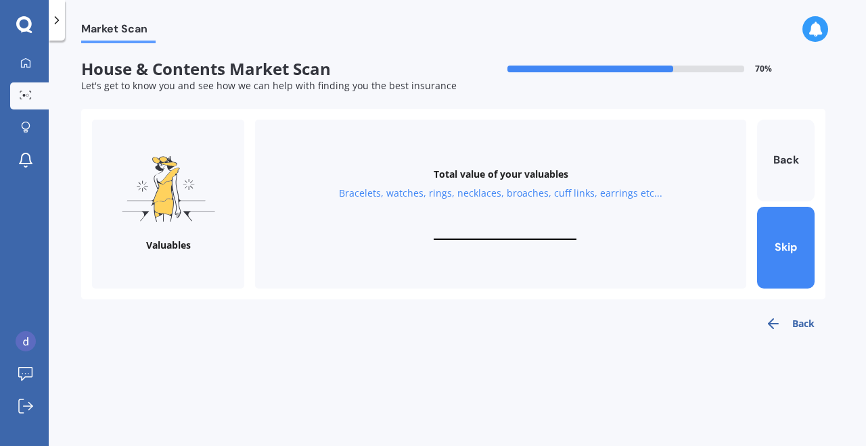
click at [512, 234] on input "text" at bounding box center [504, 233] width 143 height 13
type input "$1,000"
click at [773, 240] on button "Next" at bounding box center [785, 248] width 57 height 82
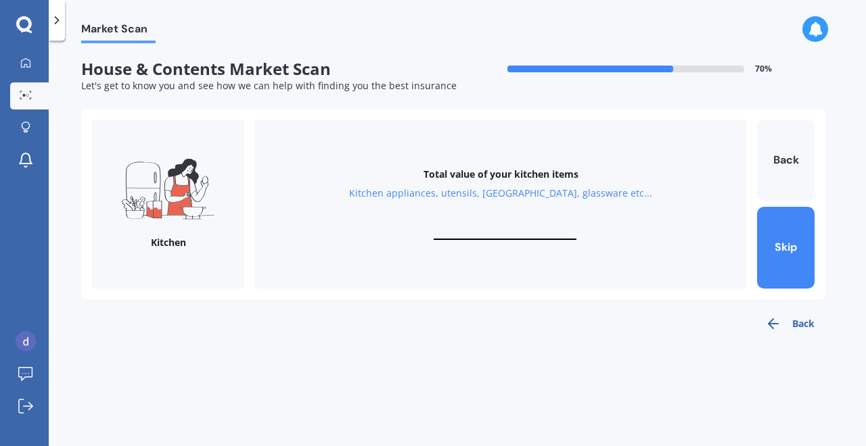
click at [496, 231] on input "text" at bounding box center [504, 233] width 143 height 13
type input "$500"
click at [786, 248] on button "Next" at bounding box center [785, 248] width 57 height 82
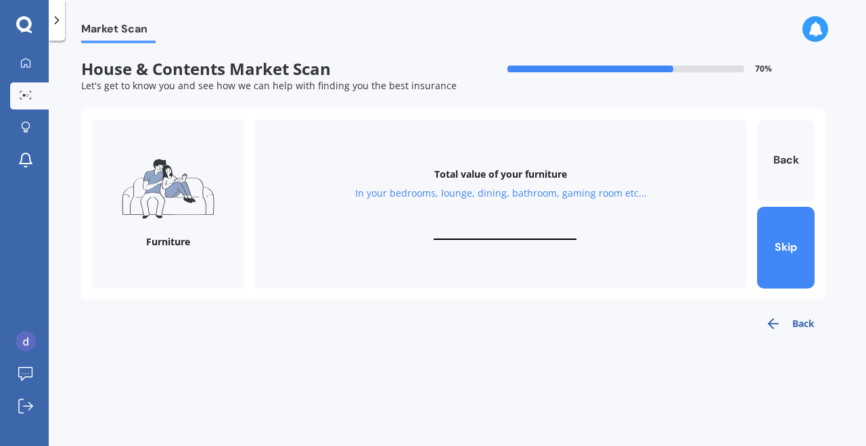
click at [506, 225] on div "Total value of your furniture In your bedrooms, lounge, dining, bathroom, gamin…" at bounding box center [500, 204] width 491 height 169
click at [504, 228] on input "text" at bounding box center [504, 233] width 143 height 13
type input "$10,000"
click at [790, 257] on button "Next" at bounding box center [785, 248] width 57 height 82
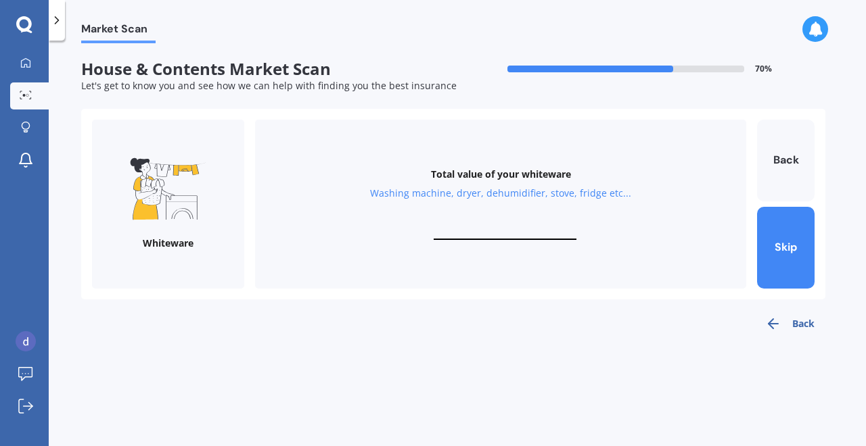
click at [513, 229] on input "text" at bounding box center [504, 233] width 143 height 13
click at [779, 254] on button "Skip" at bounding box center [785, 248] width 57 height 82
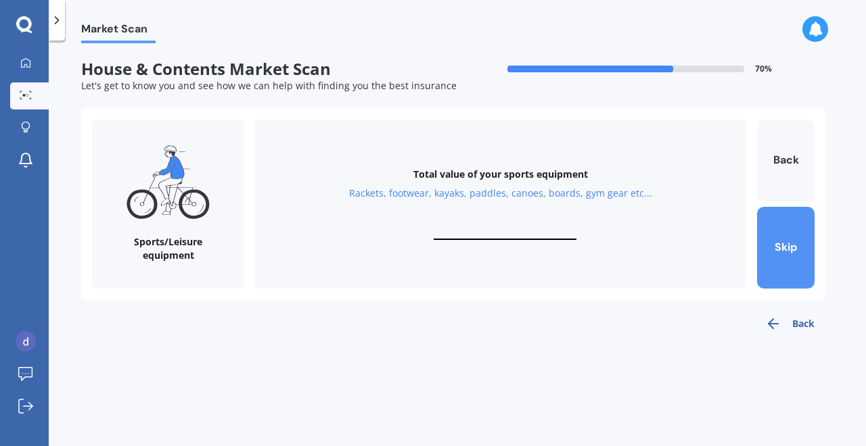
click at [808, 248] on button "Skip" at bounding box center [785, 248] width 57 height 82
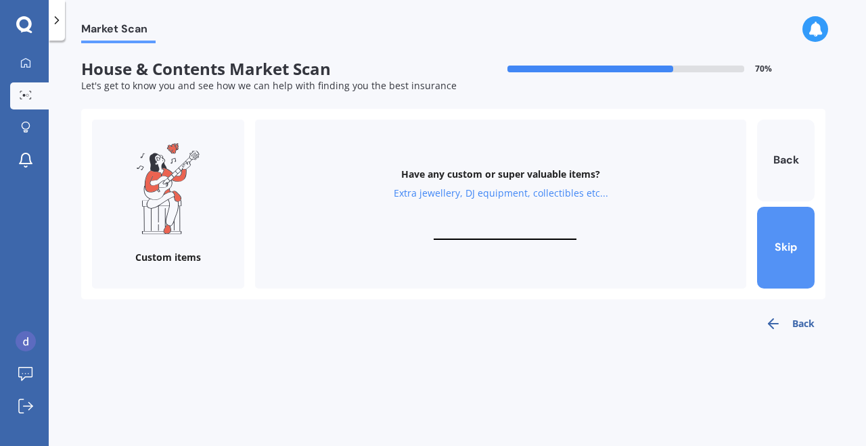
click at [808, 248] on button "Skip" at bounding box center [785, 248] width 57 height 82
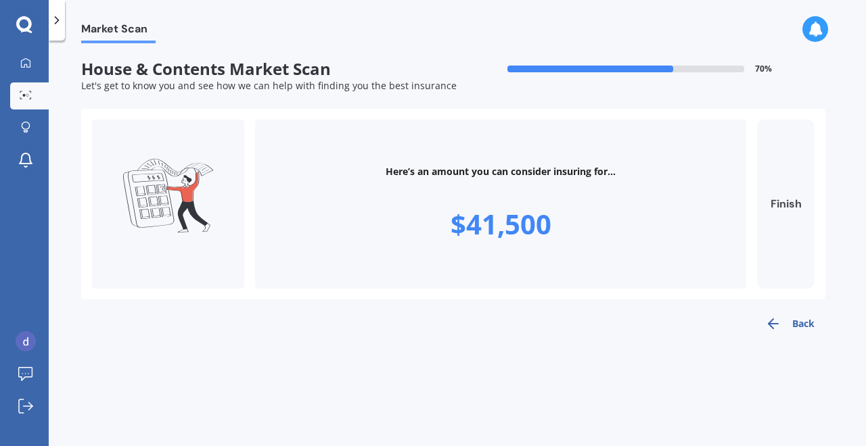
click at [797, 215] on button "Finish" at bounding box center [785, 204] width 57 height 169
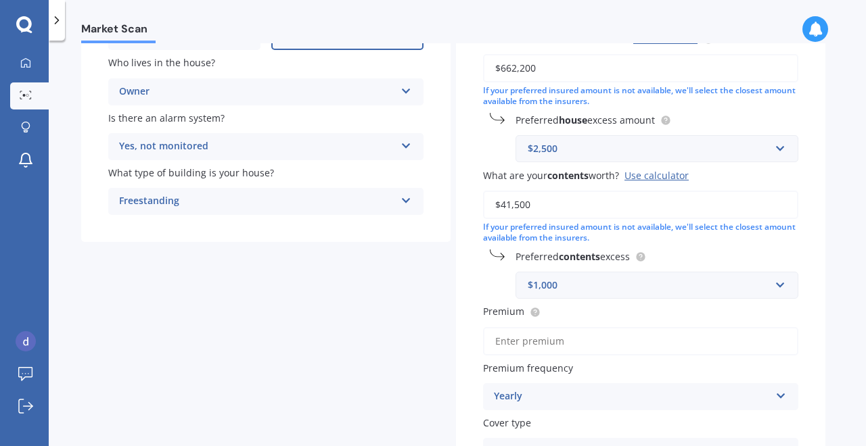
scroll to position [208, 0]
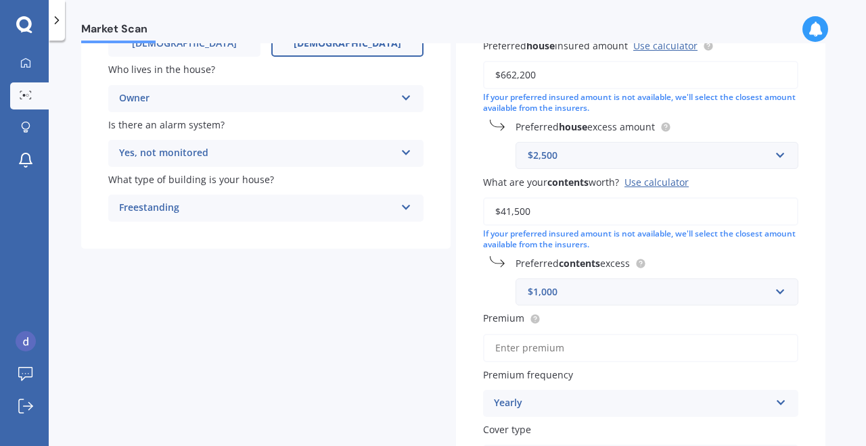
click at [534, 213] on input "$41,500" at bounding box center [640, 211] width 315 height 28
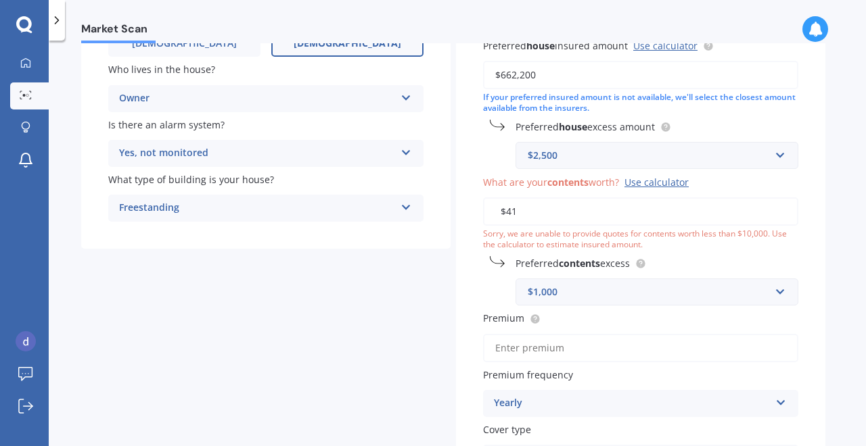
type input "$4"
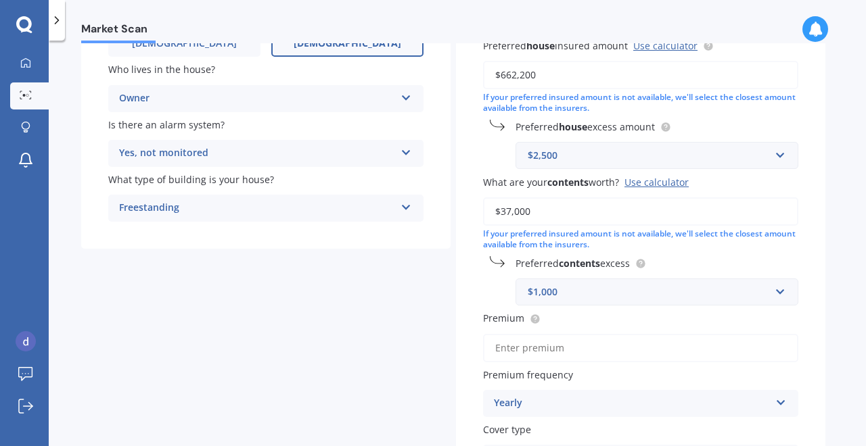
type input "$37,000"
click at [424, 340] on div "Details Date of birth DD 01 02 03 04 05 06 07 08 09 10 11 12 13 14 15 16 17 18 …" at bounding box center [453, 221] width 744 height 640
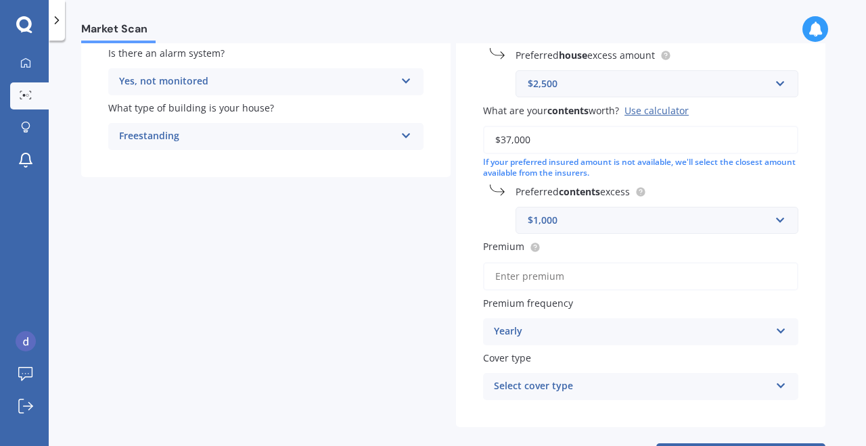
scroll to position [286, 0]
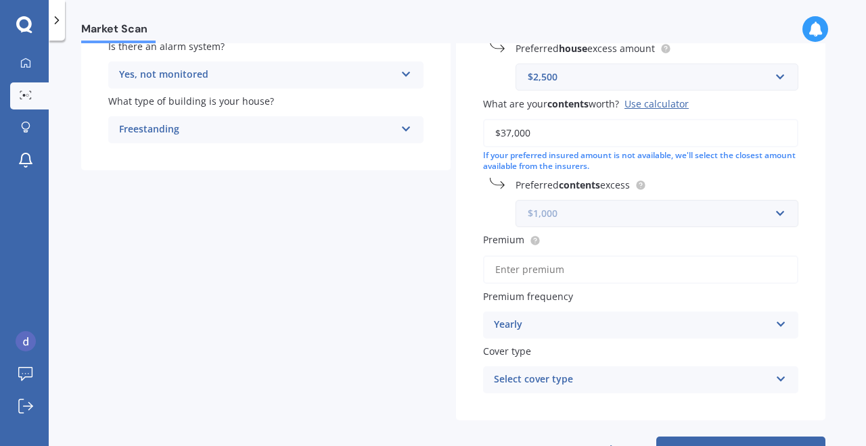
click at [614, 203] on input "text" at bounding box center [652, 214] width 271 height 26
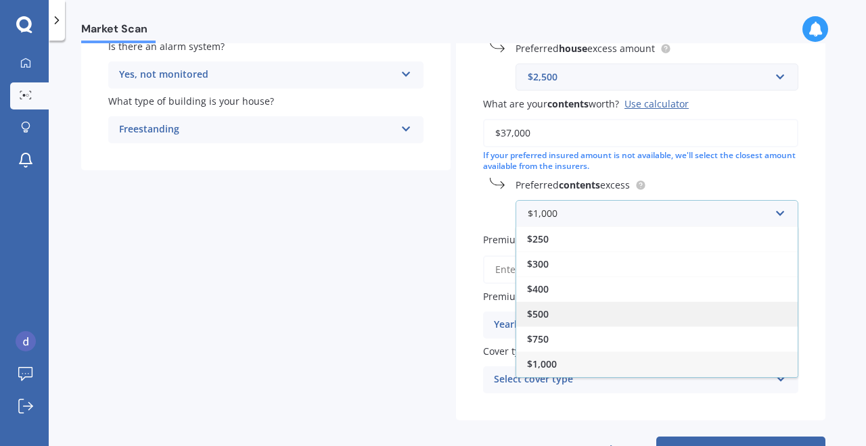
click at [565, 317] on div "$500" at bounding box center [656, 314] width 281 height 25
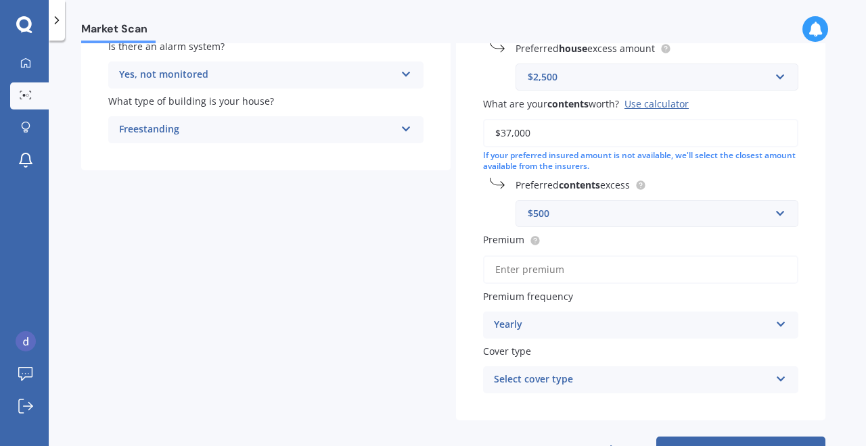
click at [447, 304] on div "Details Date of birth DD 01 02 03 04 05 06 07 08 09 10 11 12 13 14 15 16 17 18 …" at bounding box center [453, 143] width 744 height 640
click at [668, 381] on div "Select cover type" at bounding box center [632, 380] width 276 height 16
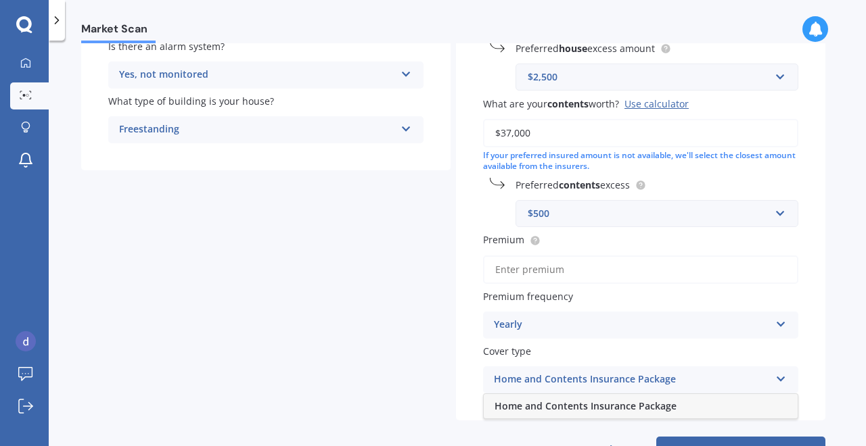
click at [646, 414] on div "Home and Contents Insurance Package" at bounding box center [641, 406] width 314 height 24
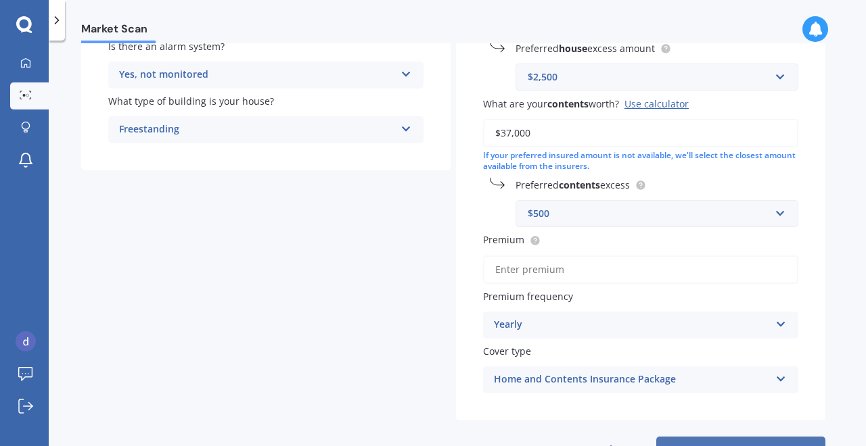
click at [701, 446] on button "Next" at bounding box center [740, 450] width 169 height 26
click at [532, 268] on input "Premium" at bounding box center [640, 270] width 315 height 28
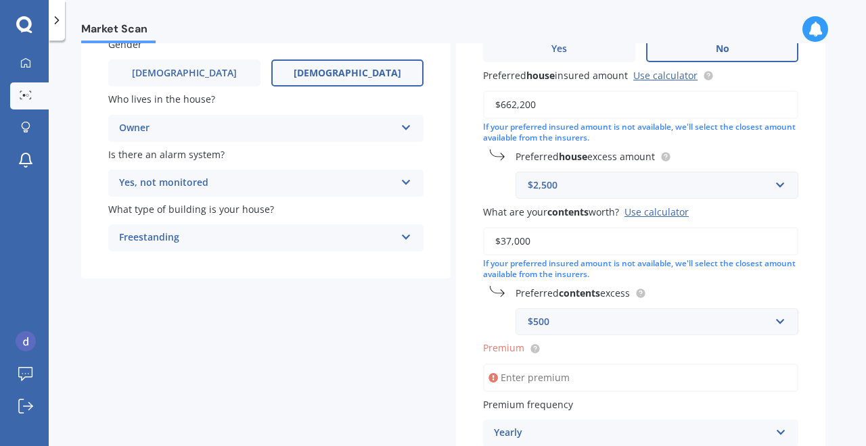
scroll to position [179, 0]
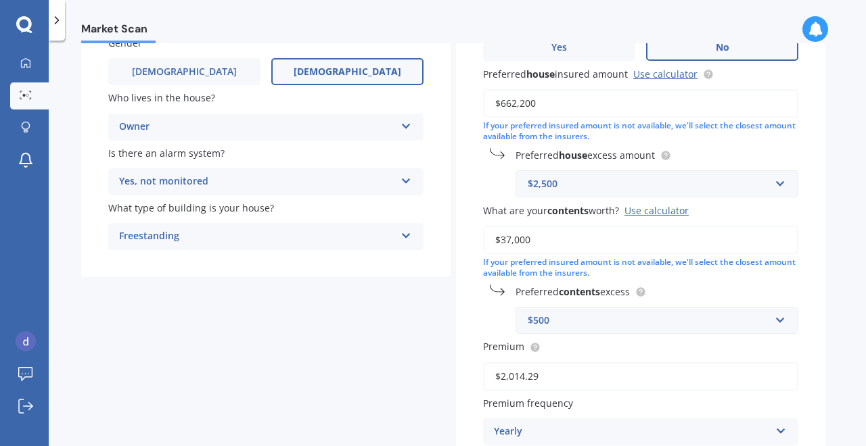
type input "$2,014.29"
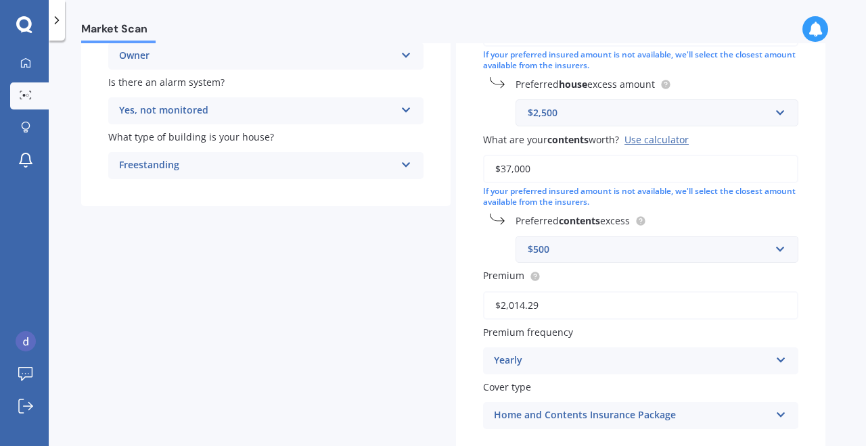
scroll to position [274, 0]
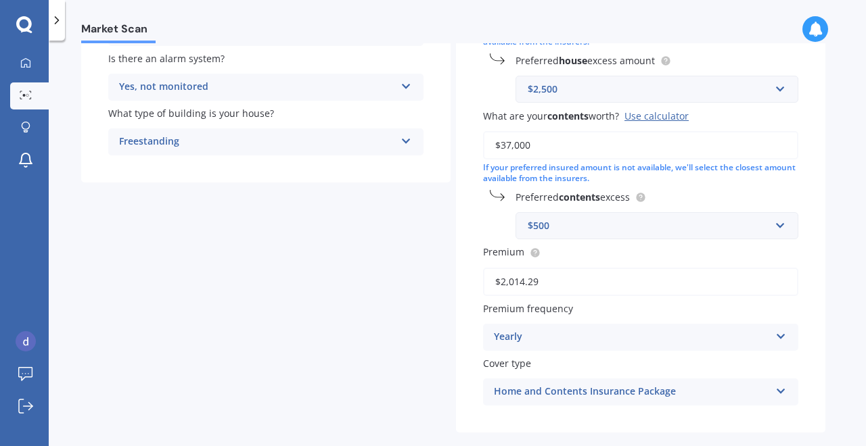
click at [566, 207] on div "Preferred contents excess $500 $250 $300 $400 $500 $750 $1,000 $2,000" at bounding box center [640, 214] width 315 height 49
click at [566, 213] on input "text" at bounding box center [652, 226] width 271 height 26
click at [575, 371] on div "$1,000" at bounding box center [656, 376] width 281 height 25
click at [578, 84] on div "$2,500" at bounding box center [648, 89] width 242 height 15
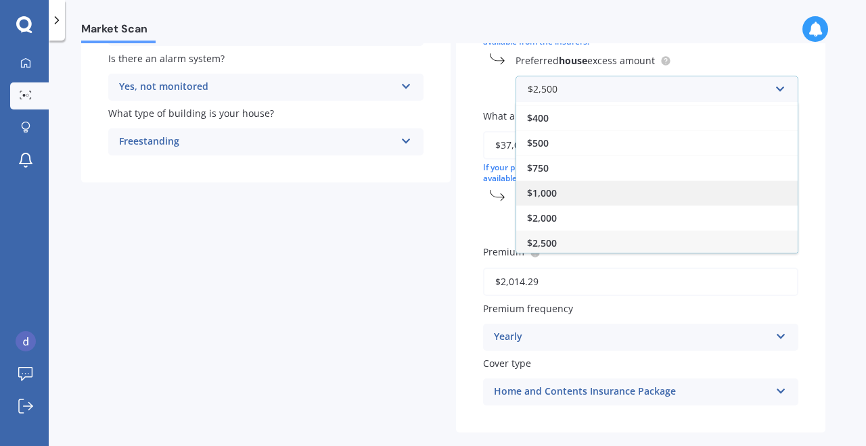
click at [575, 191] on div "$1,000" at bounding box center [656, 193] width 281 height 25
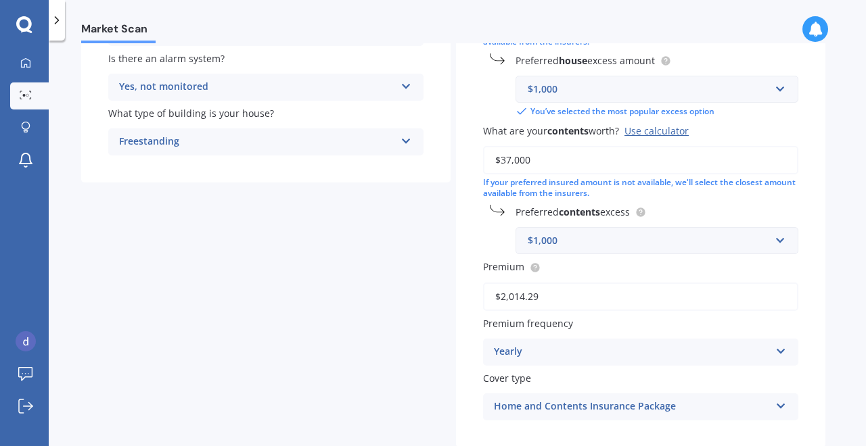
click at [384, 268] on div "Details Date of birth DD 01 02 03 04 05 06 07 08 09 10 11 12 13 14 15 16 17 18 …" at bounding box center [453, 162] width 744 height 655
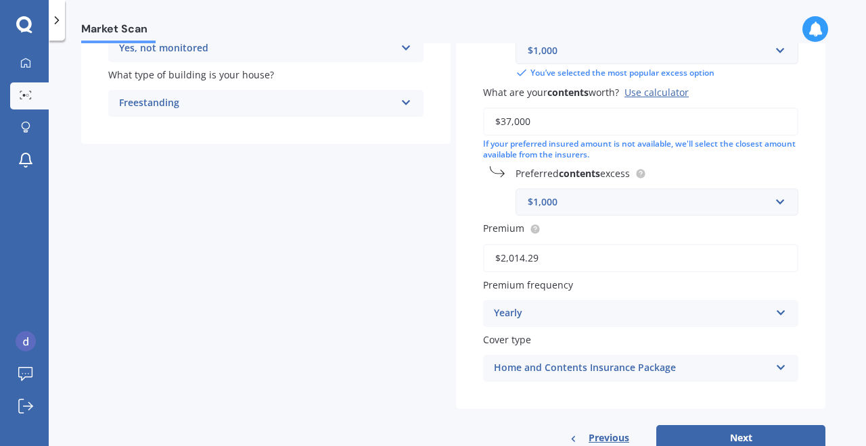
scroll to position [352, 0]
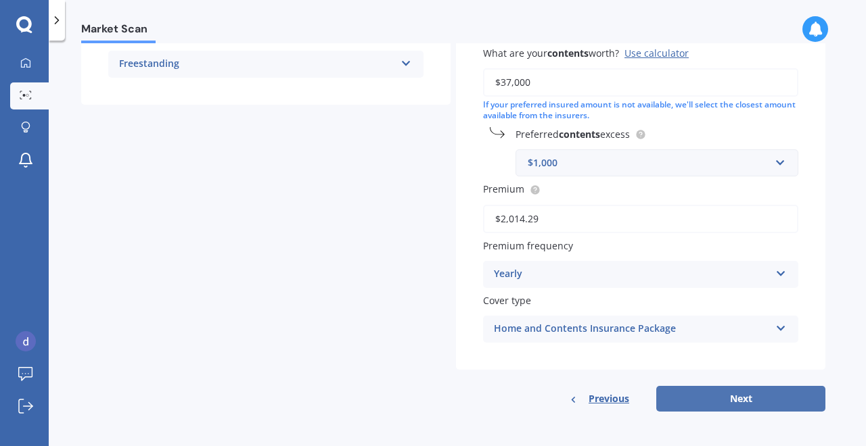
click at [737, 394] on button "Next" at bounding box center [740, 399] width 169 height 26
select select "11"
select select "08"
select select "1996"
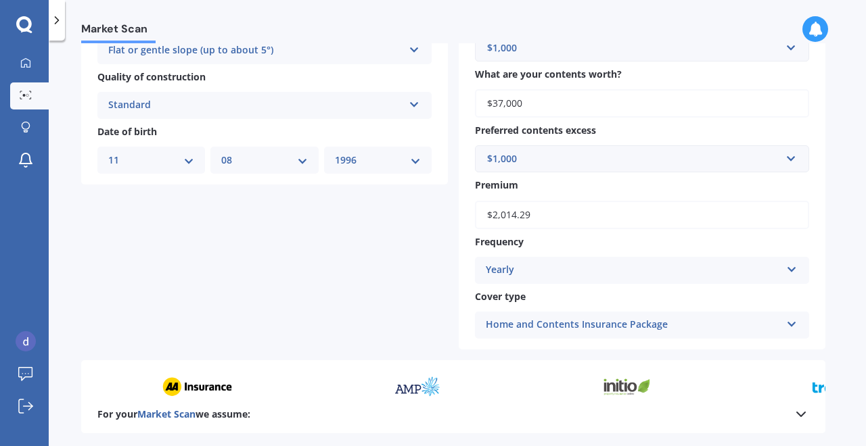
scroll to position [623, 0]
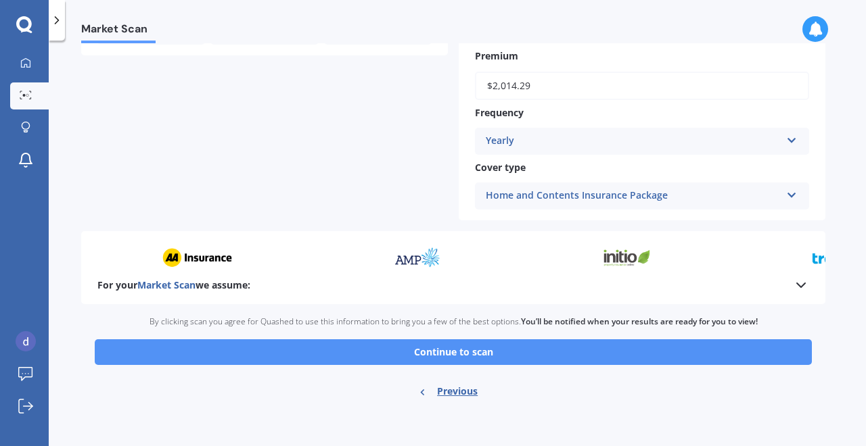
click at [530, 345] on button "Continue to scan" at bounding box center [453, 352] width 717 height 26
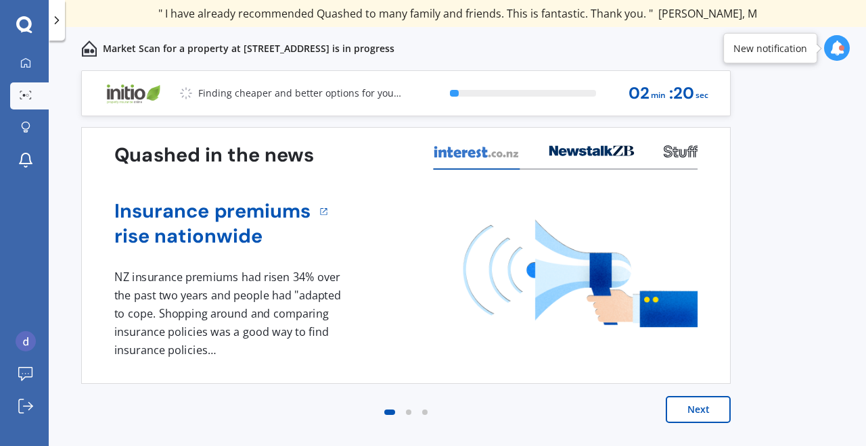
click at [690, 408] on button "Next" at bounding box center [697, 409] width 65 height 27
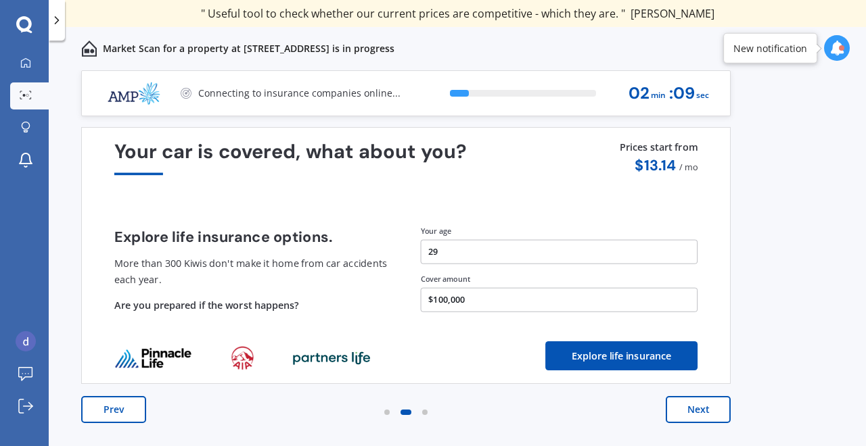
click at [690, 408] on button "Next" at bounding box center [697, 409] width 65 height 27
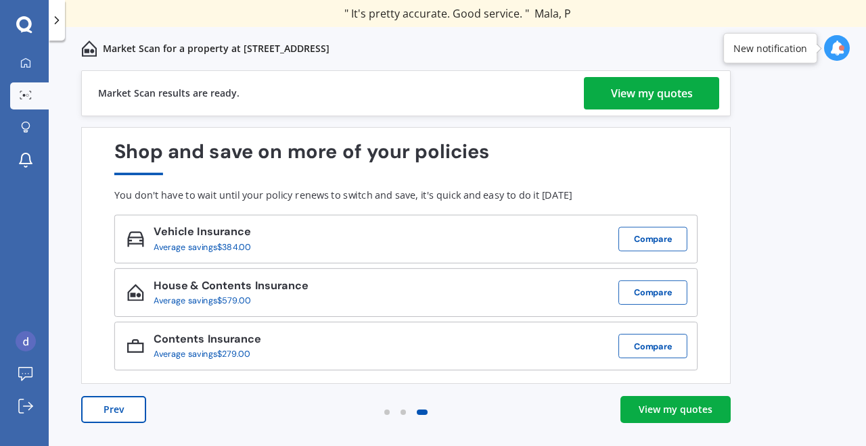
click at [642, 99] on div "View my quotes" at bounding box center [652, 93] width 82 height 32
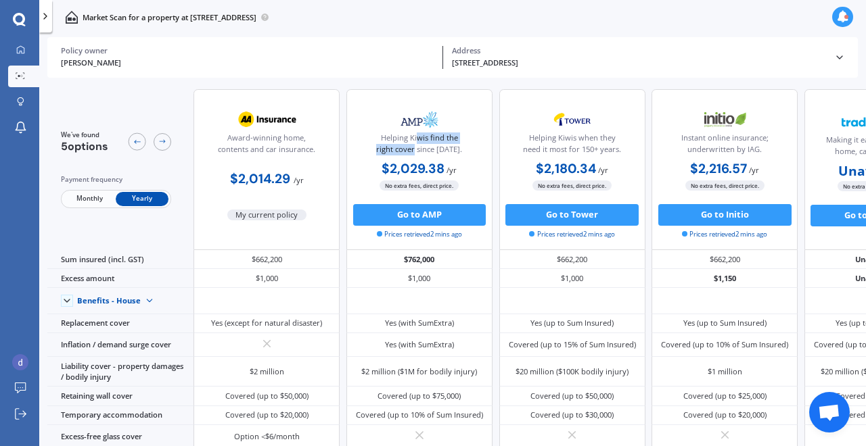
drag, startPoint x: 418, startPoint y: 134, endPoint x: 418, endPoint y: 149, distance: 15.6
click at [418, 149] on div "Helping Kiwis find the right cover since [DATE]." at bounding box center [419, 146] width 127 height 27
click at [418, 150] on div "Helping Kiwis find the right cover since [DATE]." at bounding box center [419, 146] width 127 height 27
click at [422, 120] on img at bounding box center [419, 119] width 72 height 27
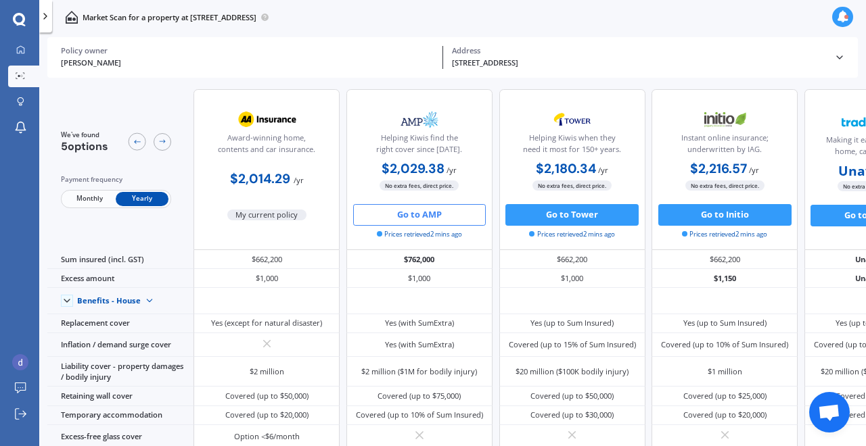
click at [422, 218] on button "Go to AMP" at bounding box center [419, 215] width 133 height 22
